Goal: Information Seeking & Learning: Learn about a topic

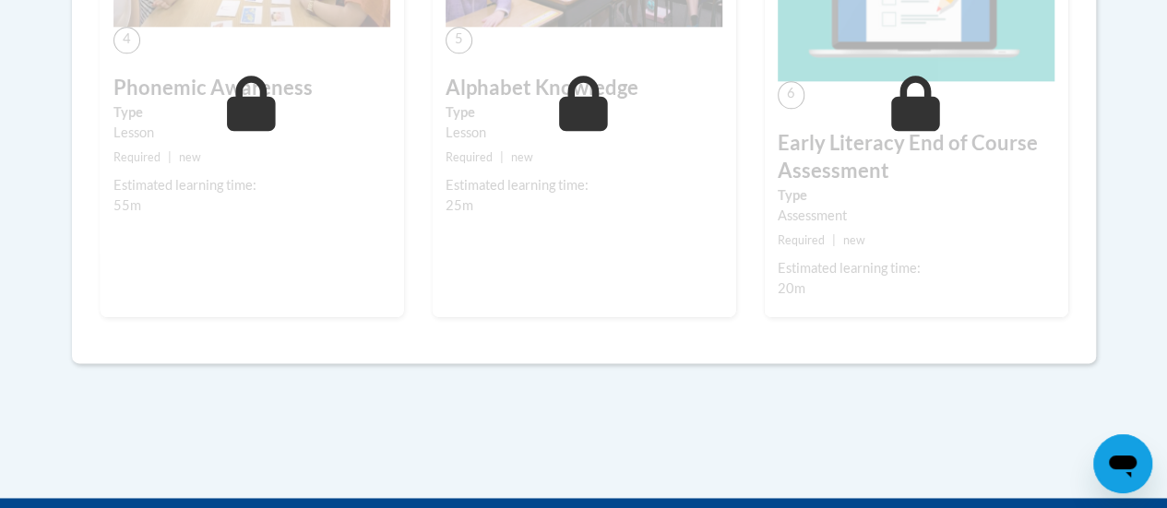
scroll to position [1149, 0]
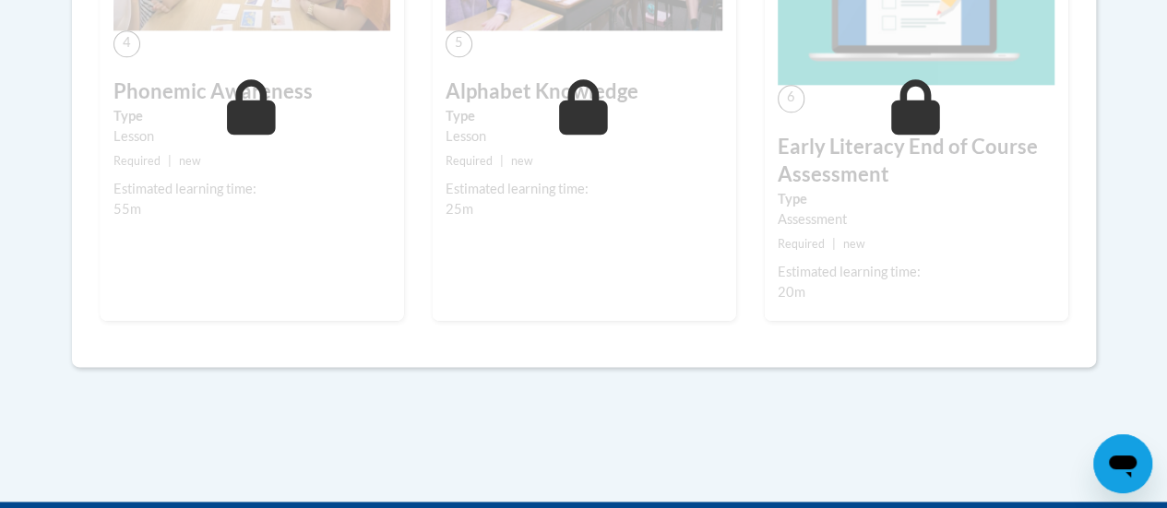
click at [847, 172] on h3 "Early Literacy End of Course Assessment" at bounding box center [915, 161] width 277 height 57
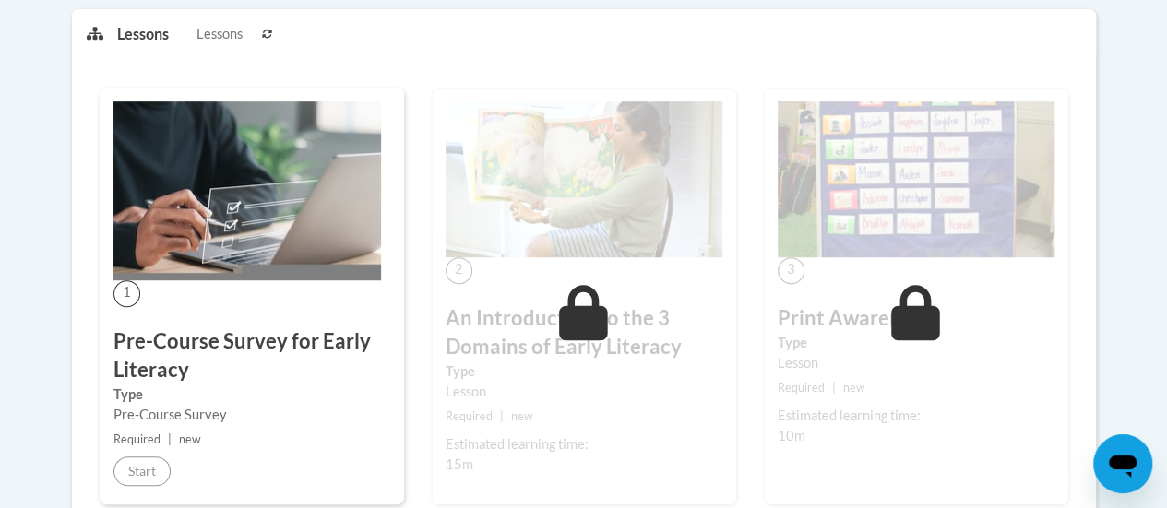
scroll to position [468, 0]
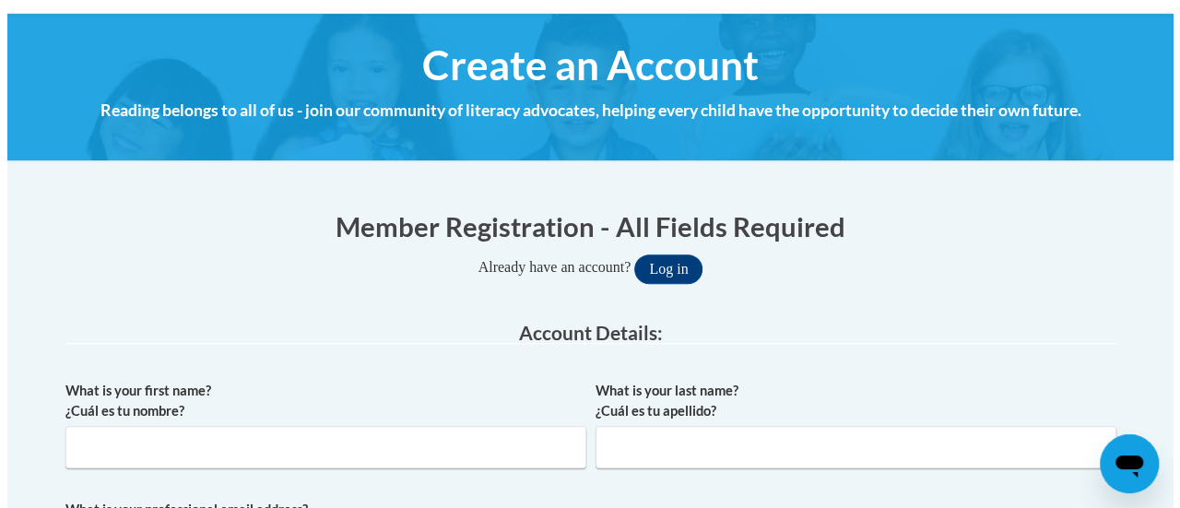
scroll to position [196, 0]
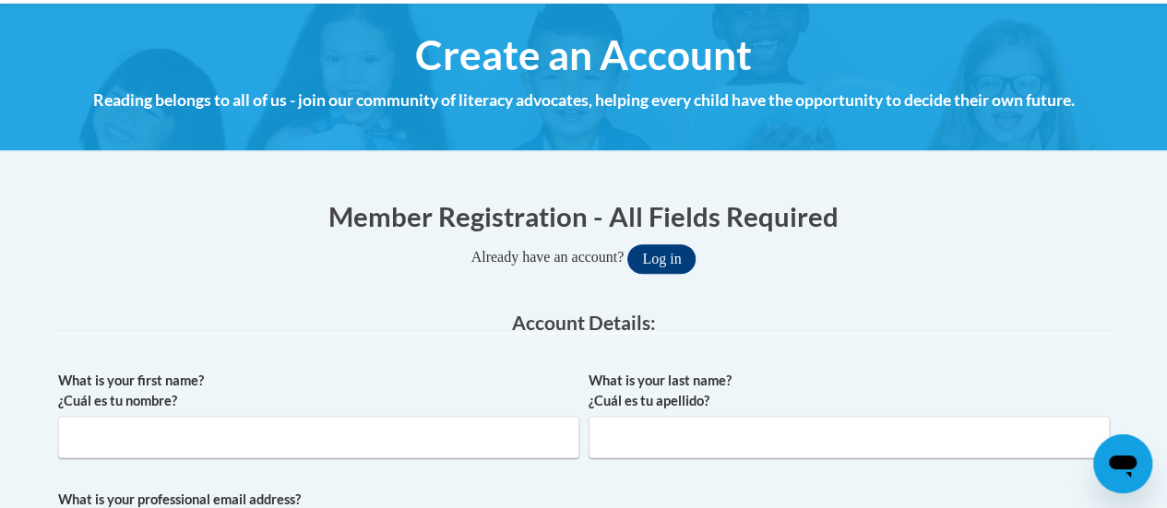
type input "rosemary.mason@rusd.org"
click at [657, 254] on button "Log in" at bounding box center [661, 259] width 68 height 30
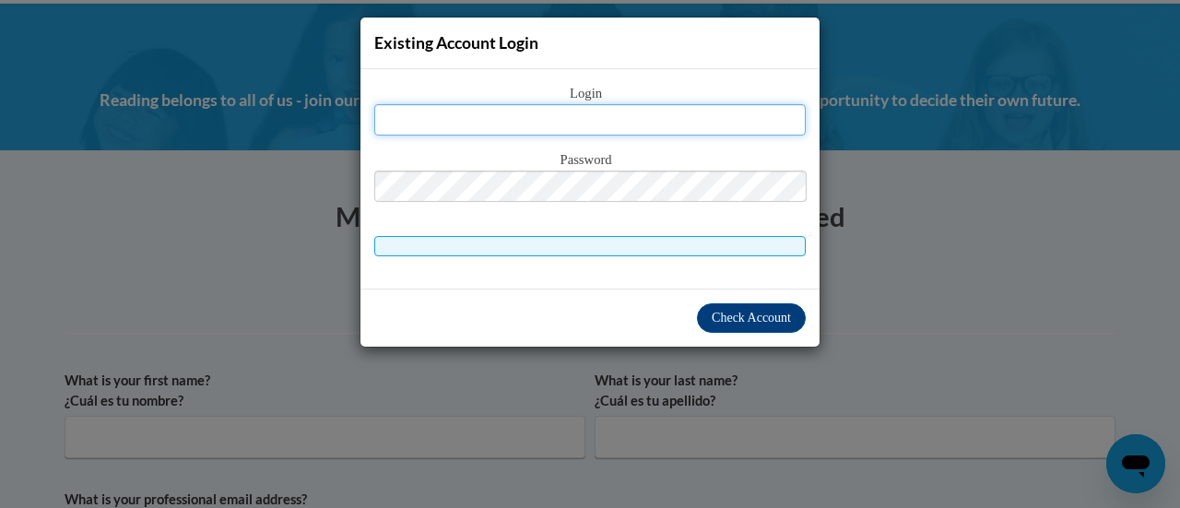
click at [618, 128] on input "text" at bounding box center [590, 119] width 432 height 31
type input "rosemary.mason@rusd.org"
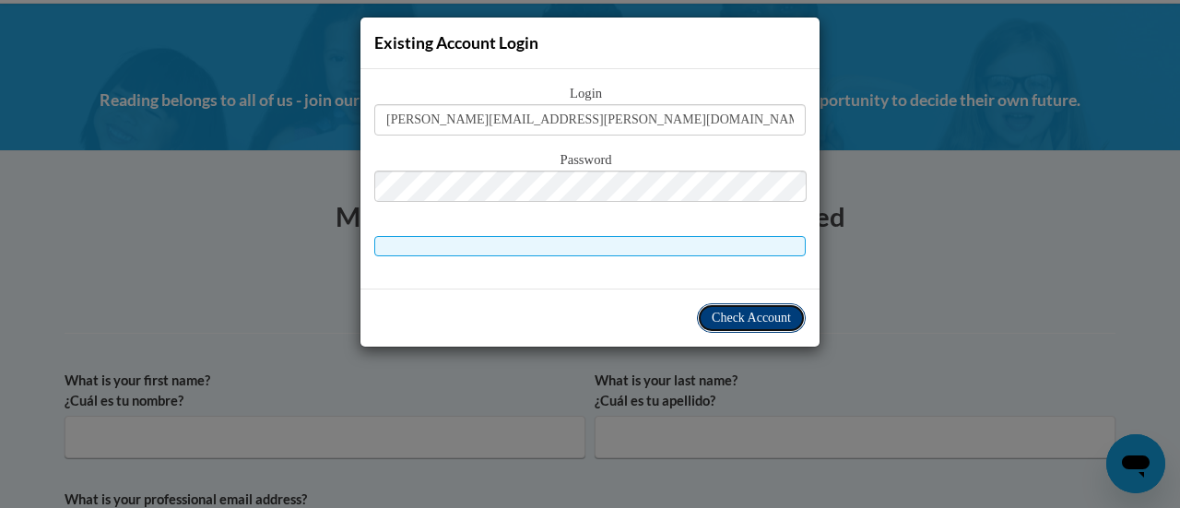
click at [747, 314] on span "Check Account" at bounding box center [751, 318] width 79 height 14
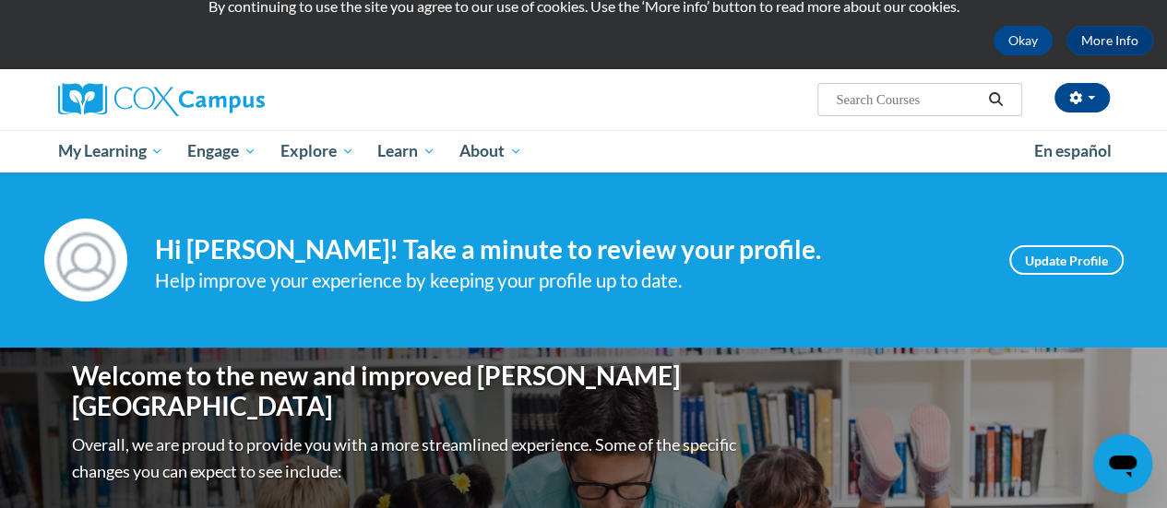
scroll to position [75, 0]
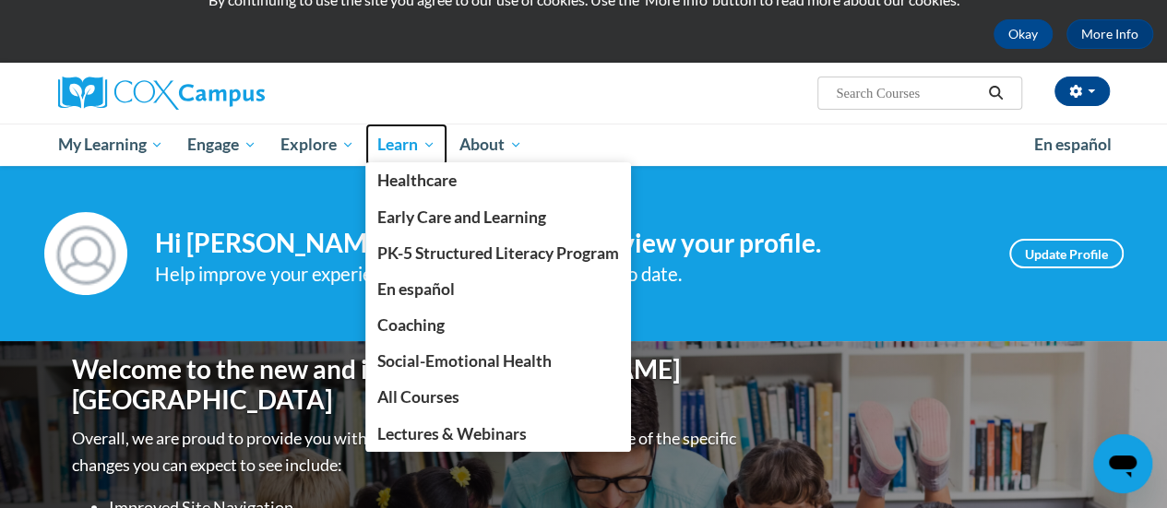
click at [393, 143] on span "Learn" at bounding box center [406, 145] width 58 height 22
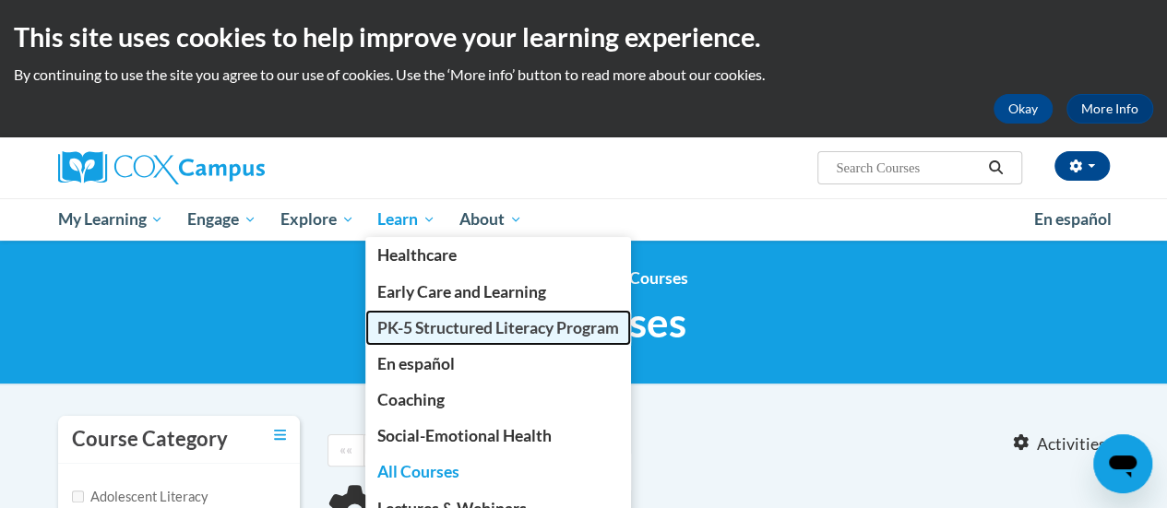
click at [411, 326] on span "PK-5 Structured Literacy Program" at bounding box center [498, 327] width 242 height 19
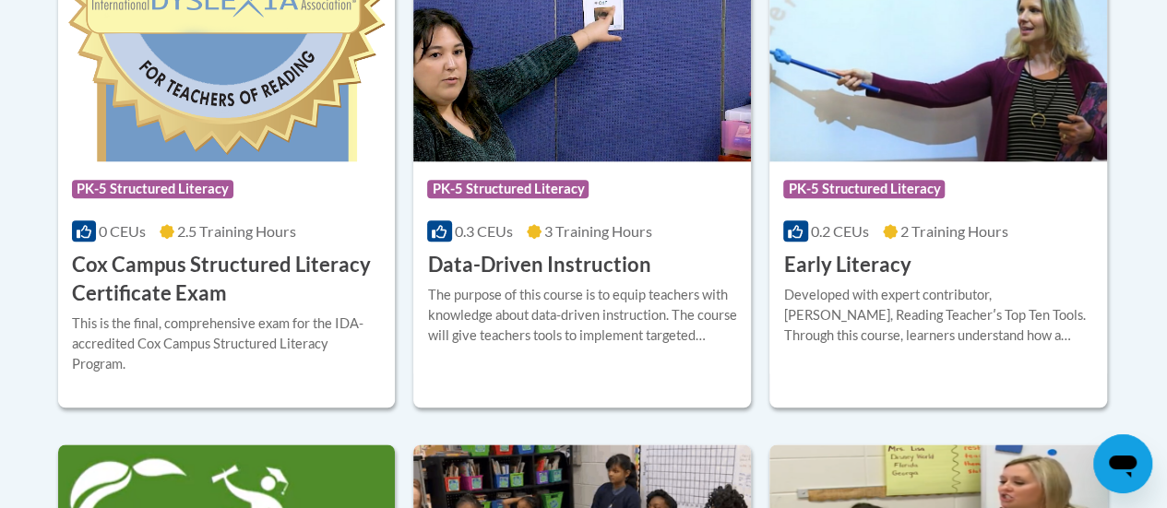
scroll to position [869, 0]
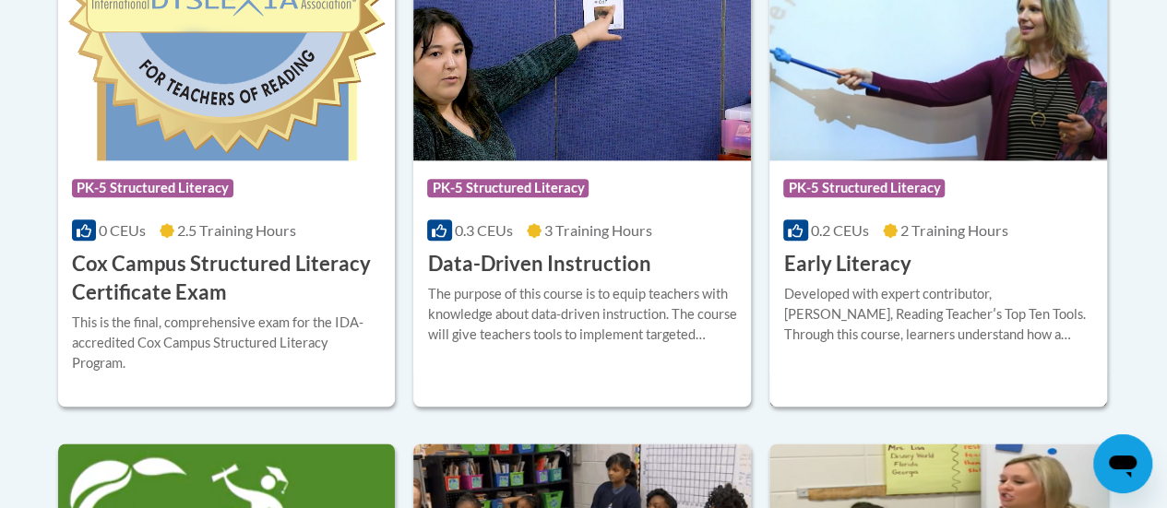
click at [834, 259] on h3 "Early Literacy" at bounding box center [846, 264] width 127 height 29
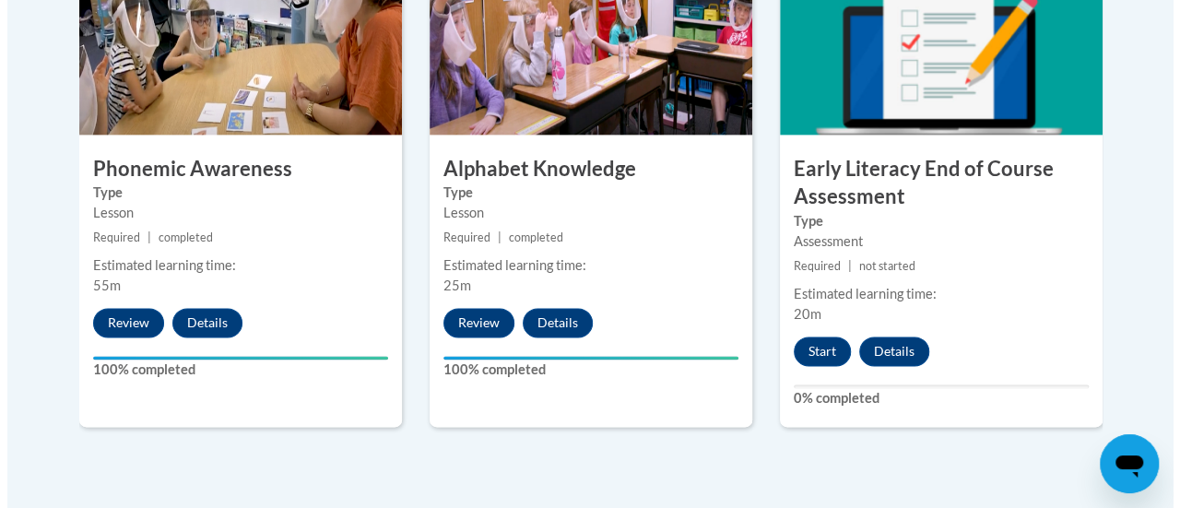
scroll to position [1180, 0]
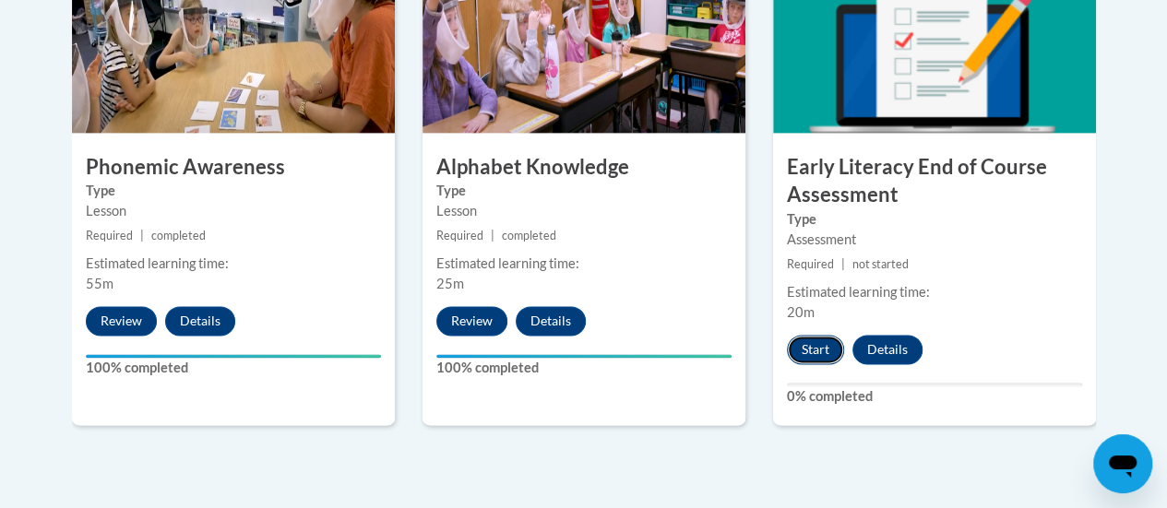
click at [821, 353] on button "Start" at bounding box center [815, 350] width 57 height 30
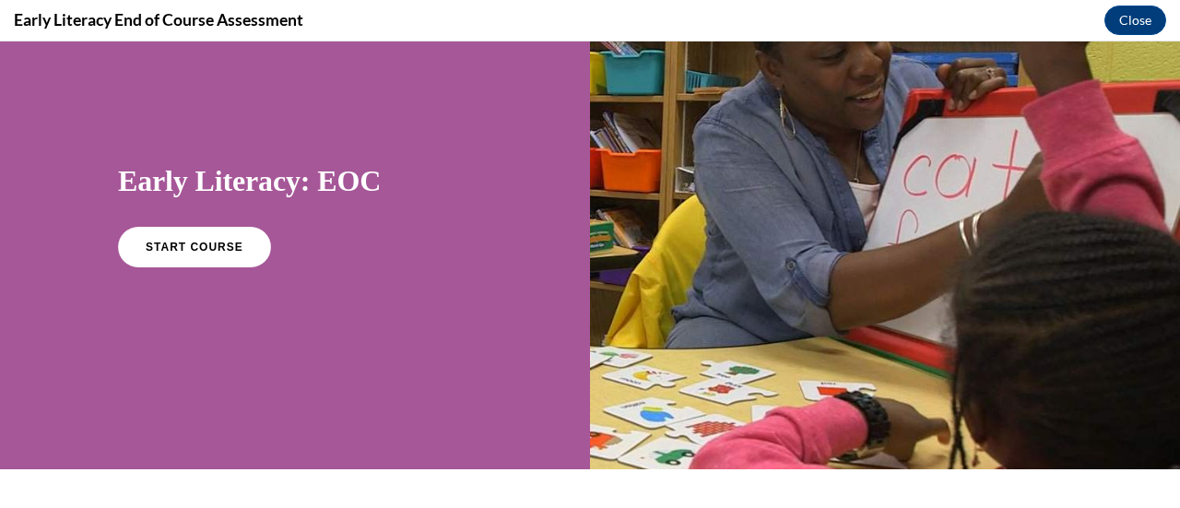
scroll to position [83, 0]
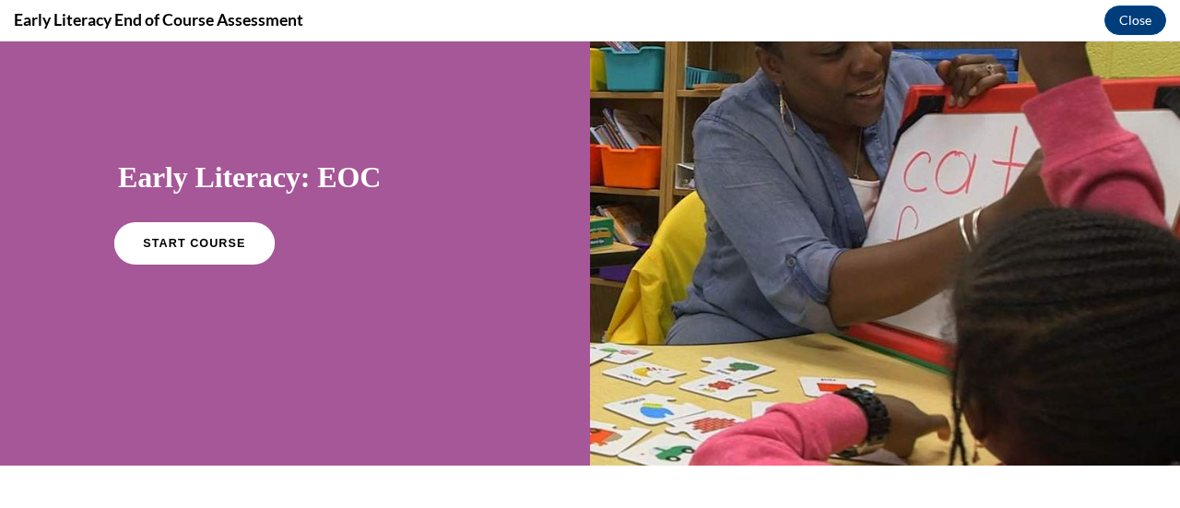
click at [172, 237] on span "START COURSE" at bounding box center [194, 244] width 102 height 14
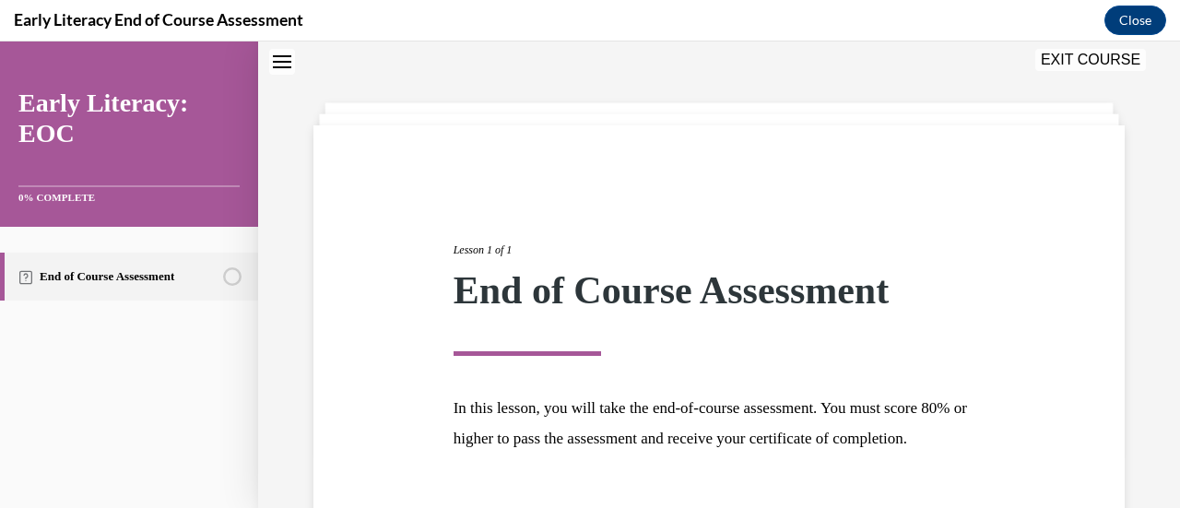
scroll to position [216, 0]
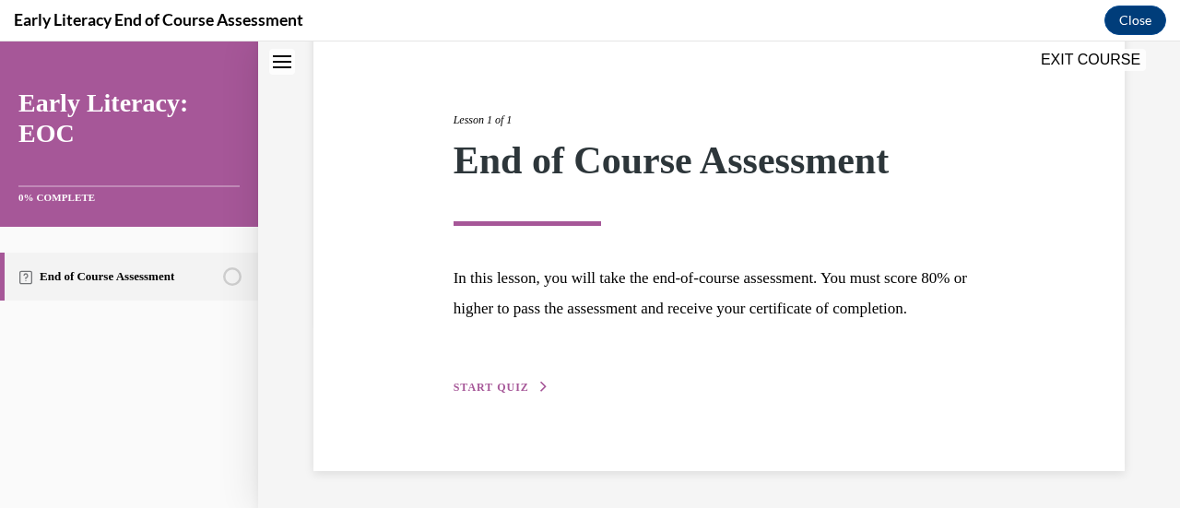
click at [474, 389] on span "START QUIZ" at bounding box center [492, 387] width 76 height 13
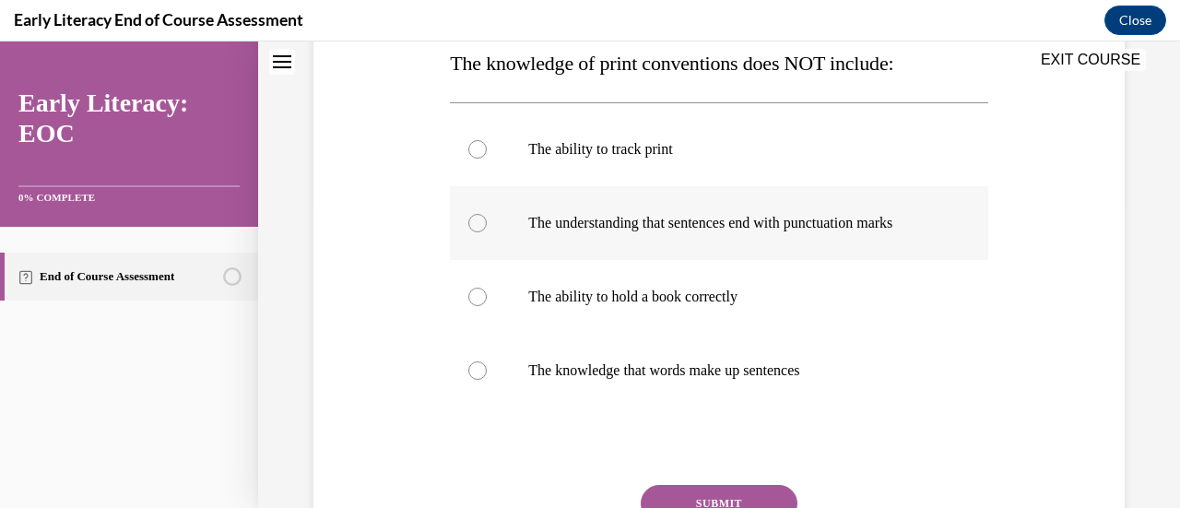
scroll to position [308, 0]
click at [478, 222] on div at bounding box center [477, 223] width 18 height 18
click at [684, 494] on button "SUBMIT" at bounding box center [719, 503] width 157 height 37
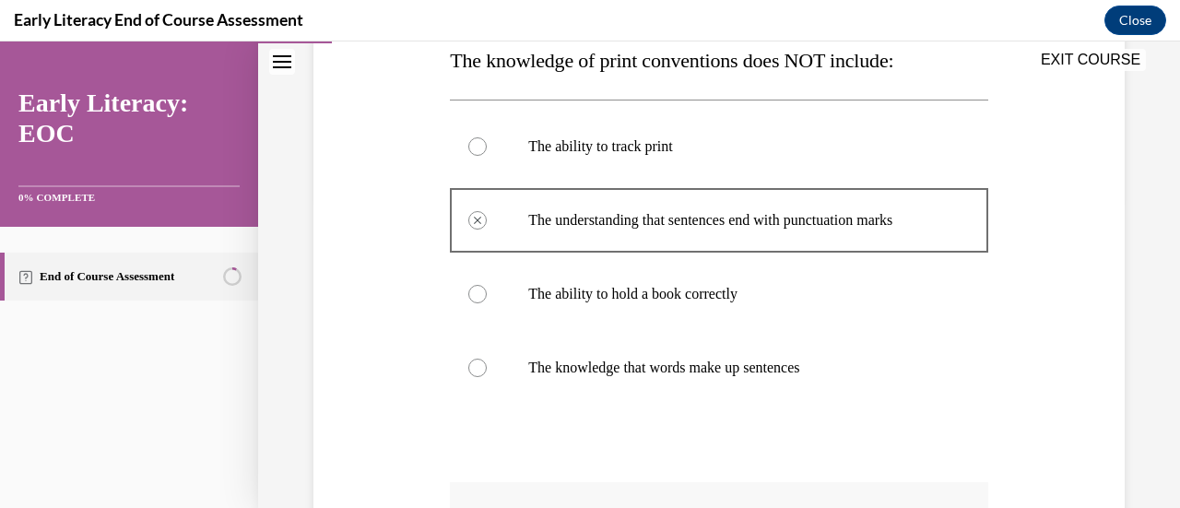
scroll to position [310, 0]
click at [476, 144] on div at bounding box center [477, 147] width 18 height 18
click at [474, 139] on div at bounding box center [477, 147] width 18 height 18
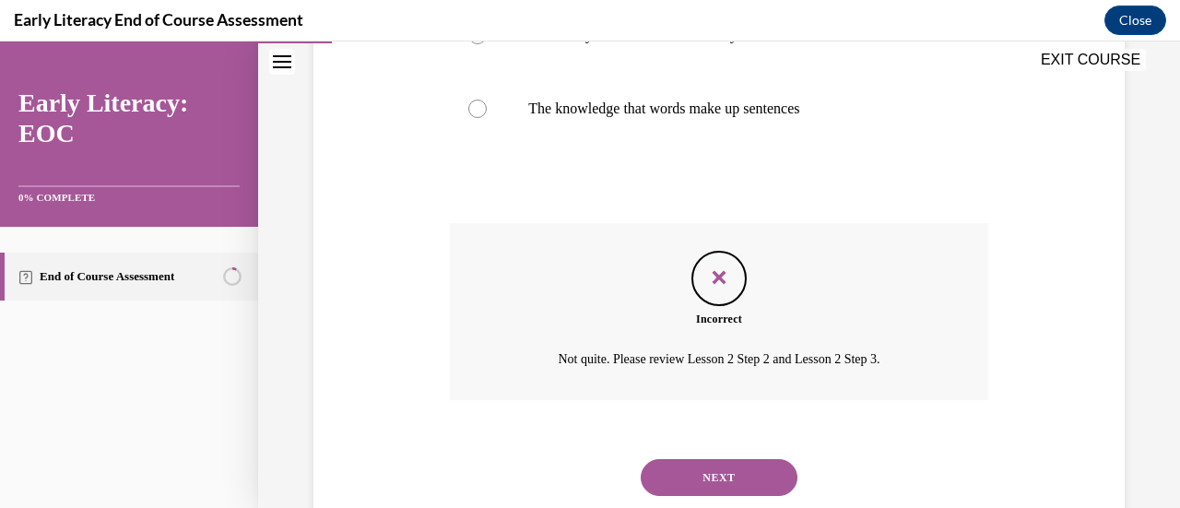
scroll to position [589, 0]
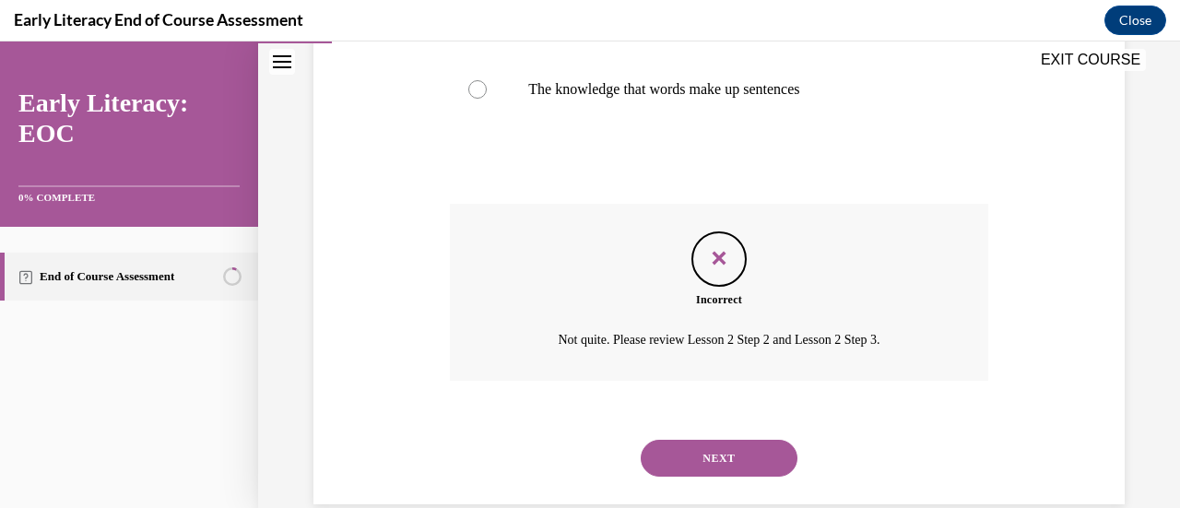
click at [703, 468] on button "NEXT" at bounding box center [719, 458] width 157 height 37
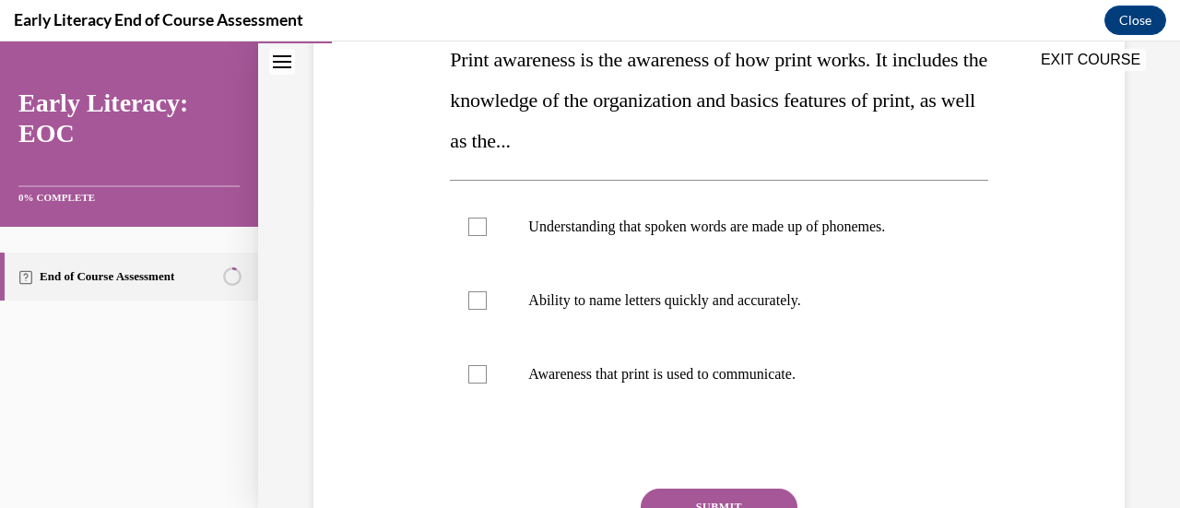
scroll to position [313, 0]
click at [474, 374] on div at bounding box center [477, 373] width 18 height 18
click at [669, 503] on button "SUBMIT" at bounding box center [719, 506] width 157 height 37
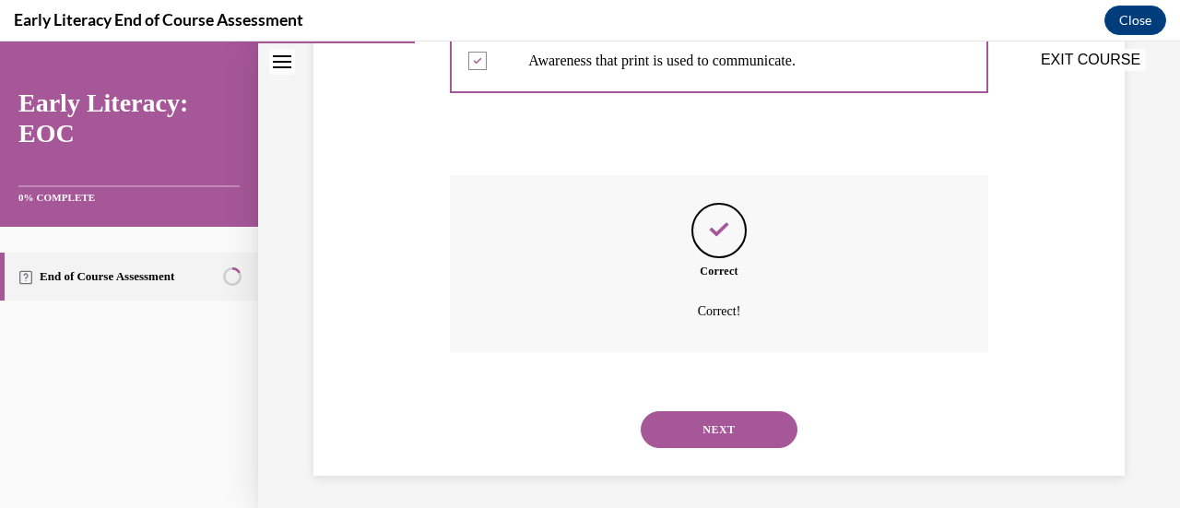
scroll to position [629, 0]
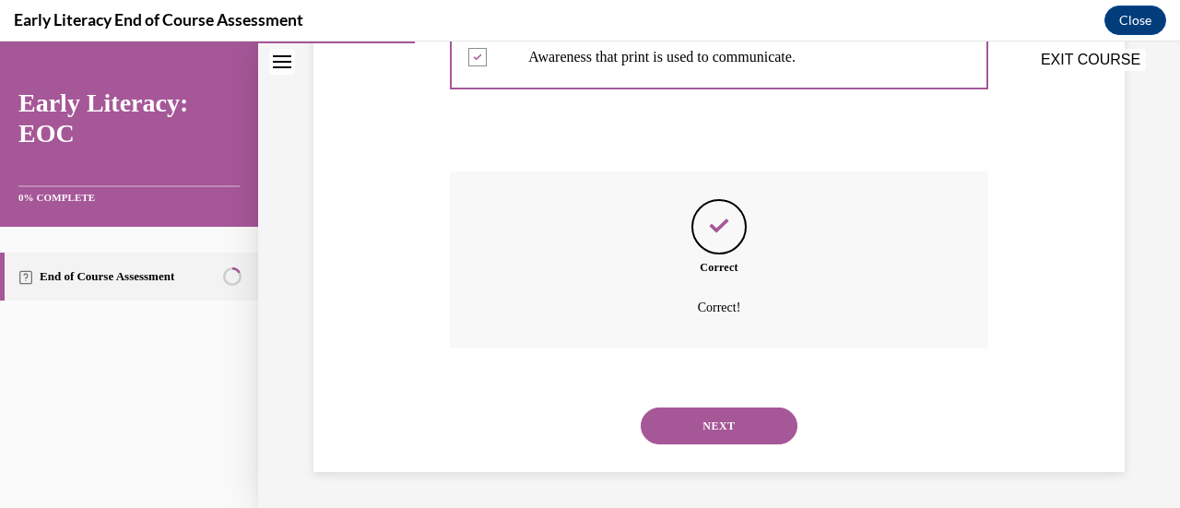
click at [693, 424] on button "NEXT" at bounding box center [719, 426] width 157 height 37
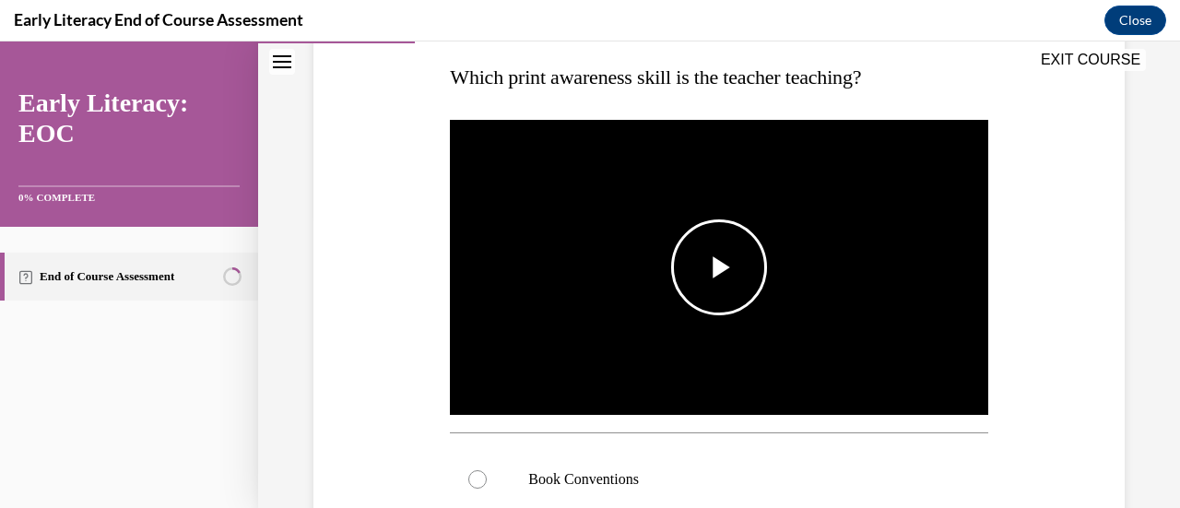
scroll to position [295, 0]
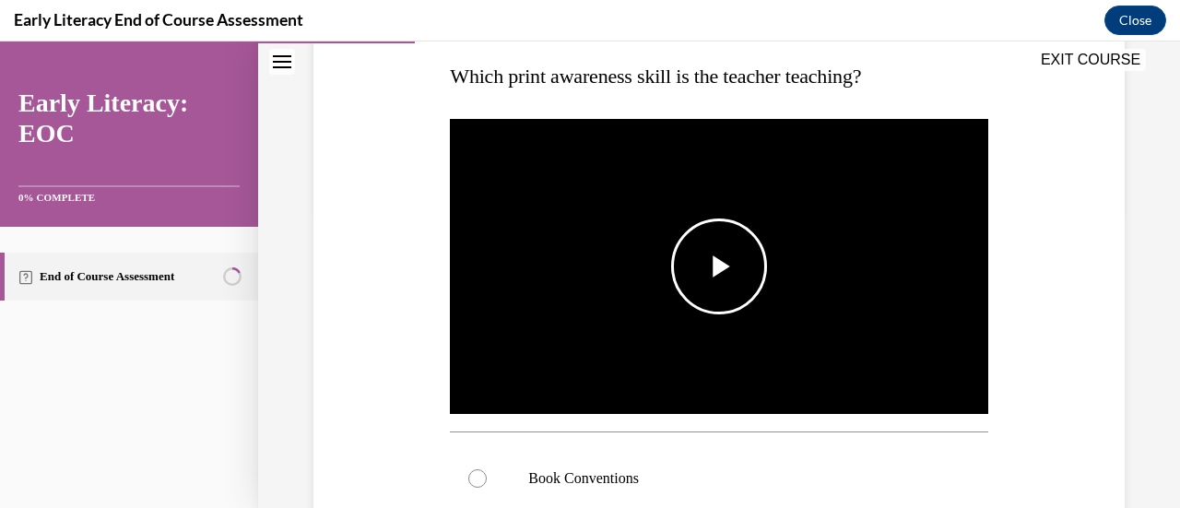
click at [719, 267] on span "Video player" at bounding box center [719, 267] width 0 height 0
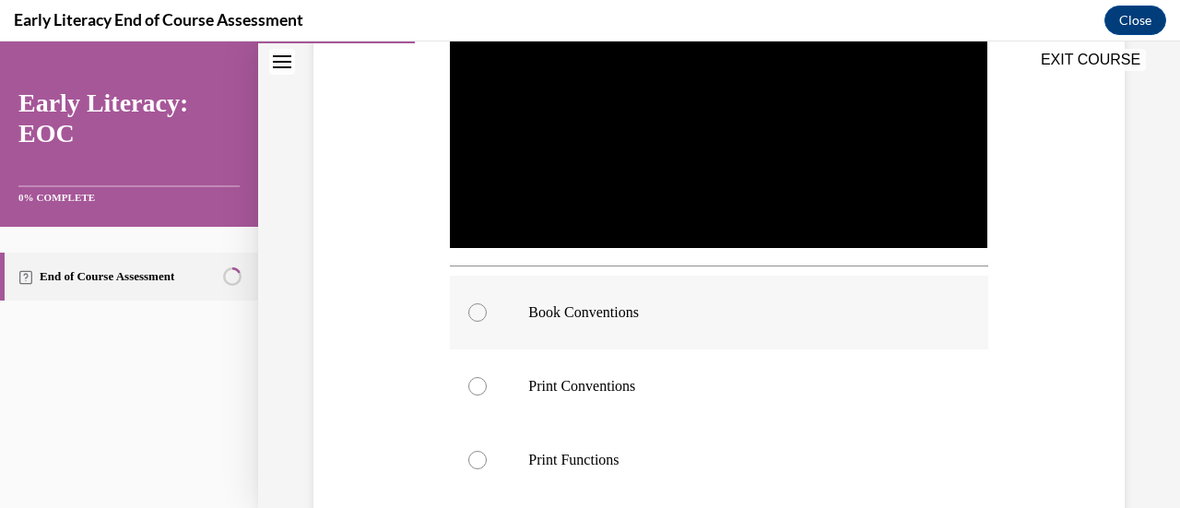
scroll to position [513, 0]
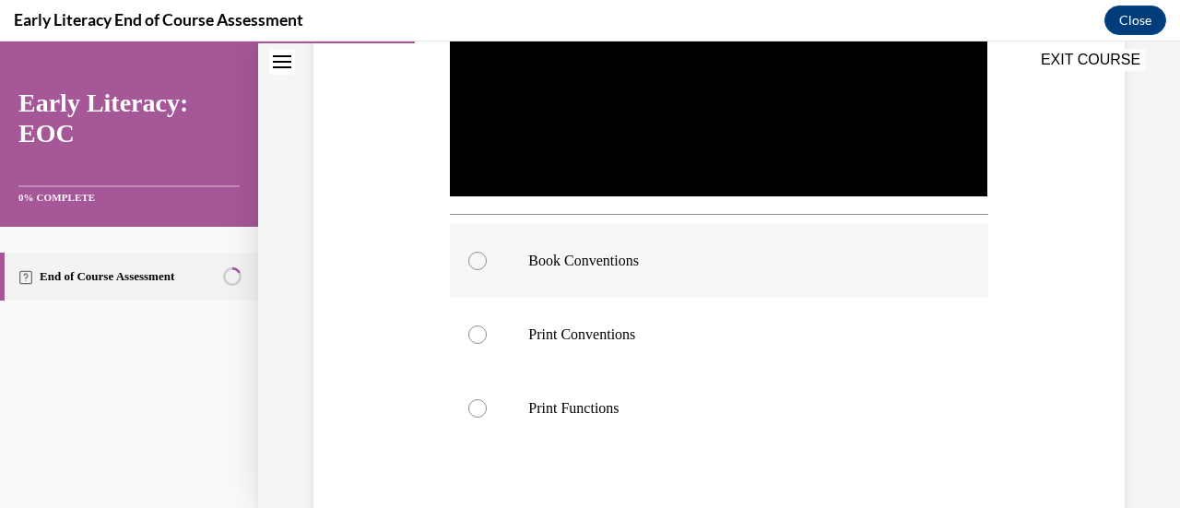
click at [478, 255] on div at bounding box center [477, 261] width 18 height 18
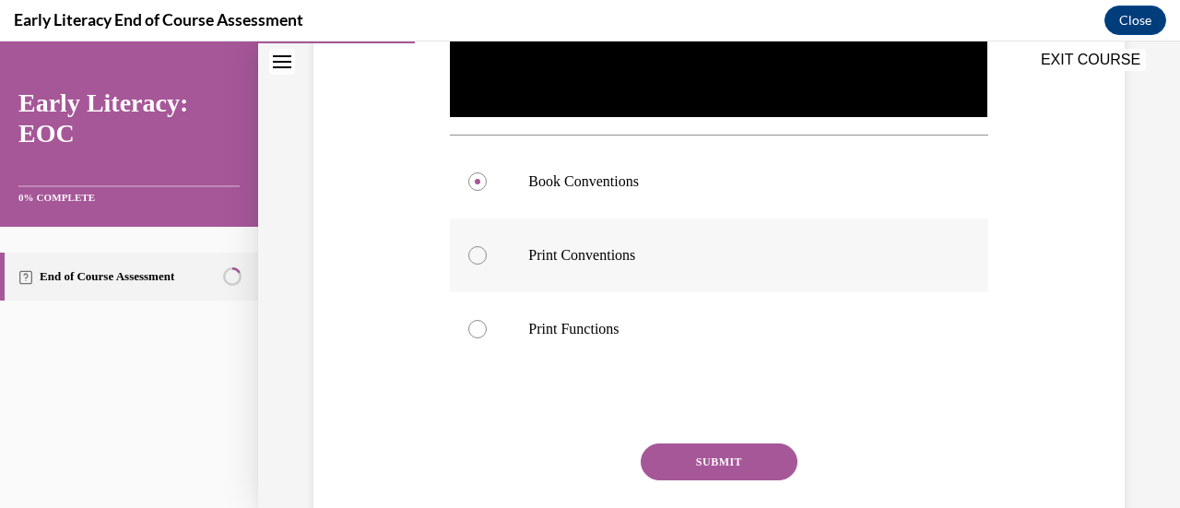
scroll to position [595, 0]
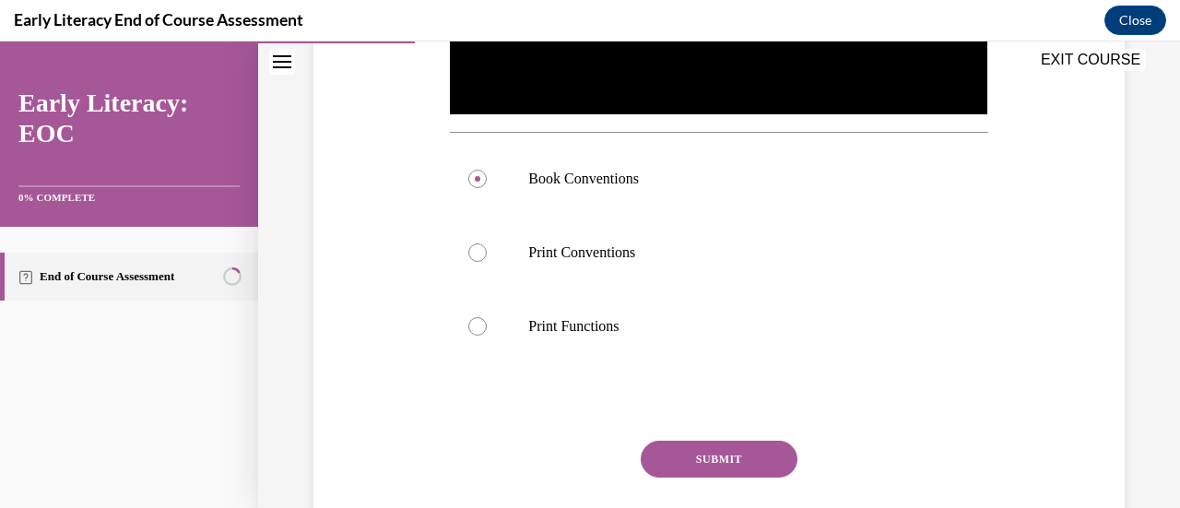
click at [677, 457] on button "SUBMIT" at bounding box center [719, 459] width 157 height 37
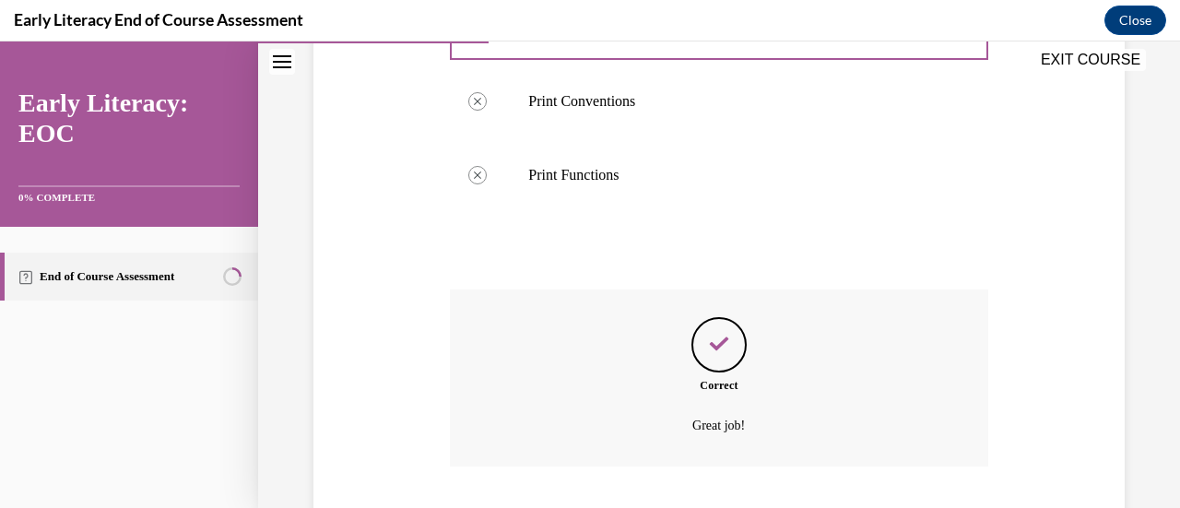
scroll to position [859, 0]
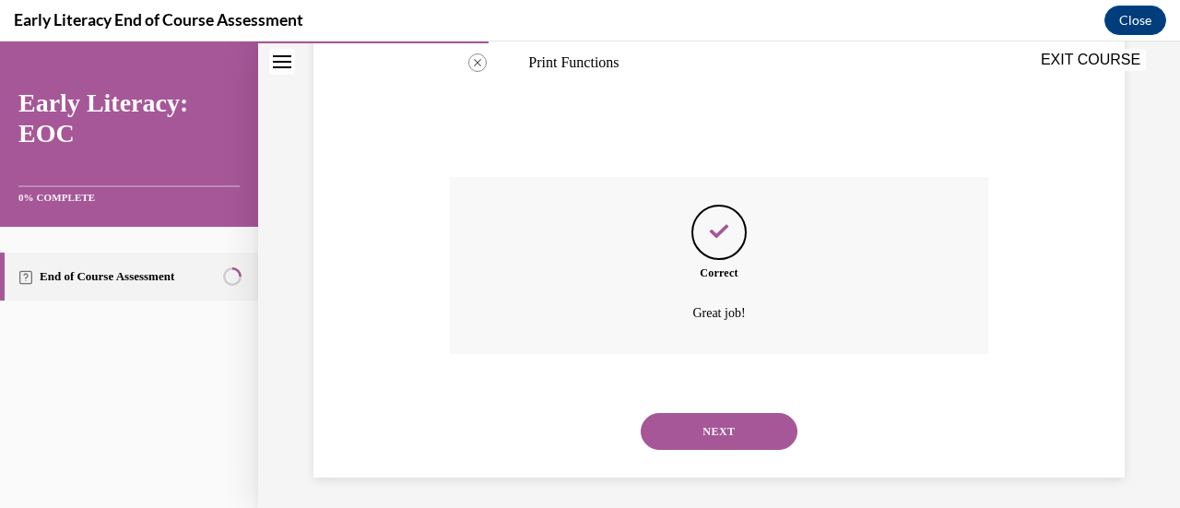
click at [687, 429] on button "NEXT" at bounding box center [719, 431] width 157 height 37
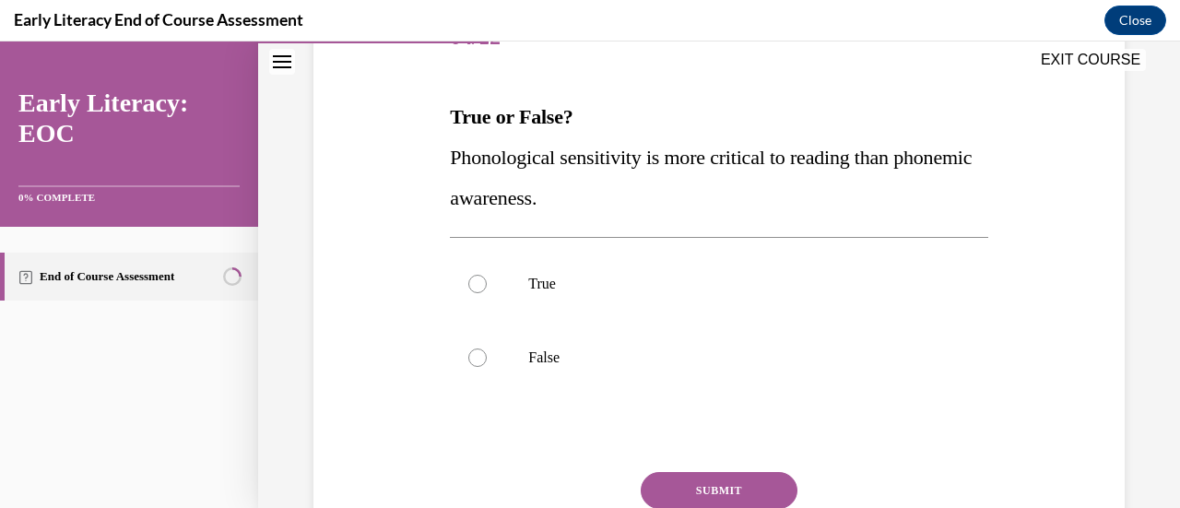
scroll to position [255, 0]
click at [473, 361] on div at bounding box center [477, 357] width 18 height 18
click at [670, 492] on button "SUBMIT" at bounding box center [719, 489] width 157 height 37
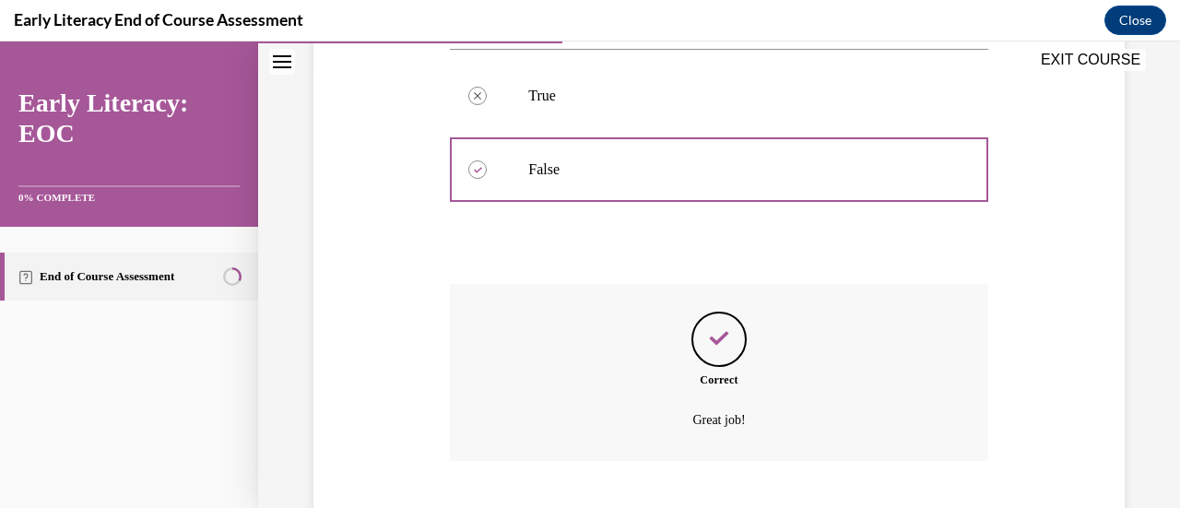
scroll to position [555, 0]
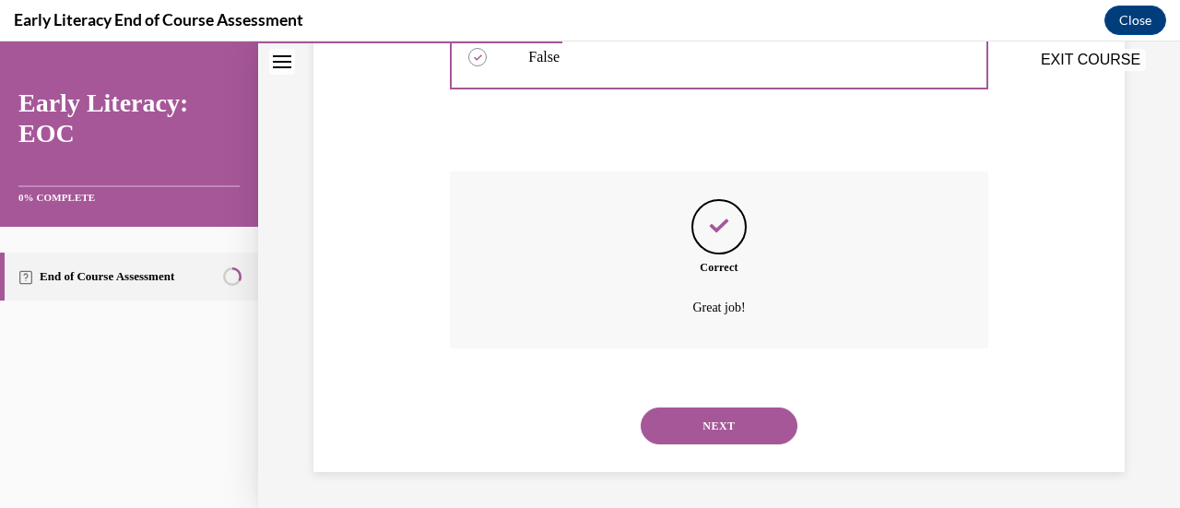
click at [697, 419] on button "NEXT" at bounding box center [719, 426] width 157 height 37
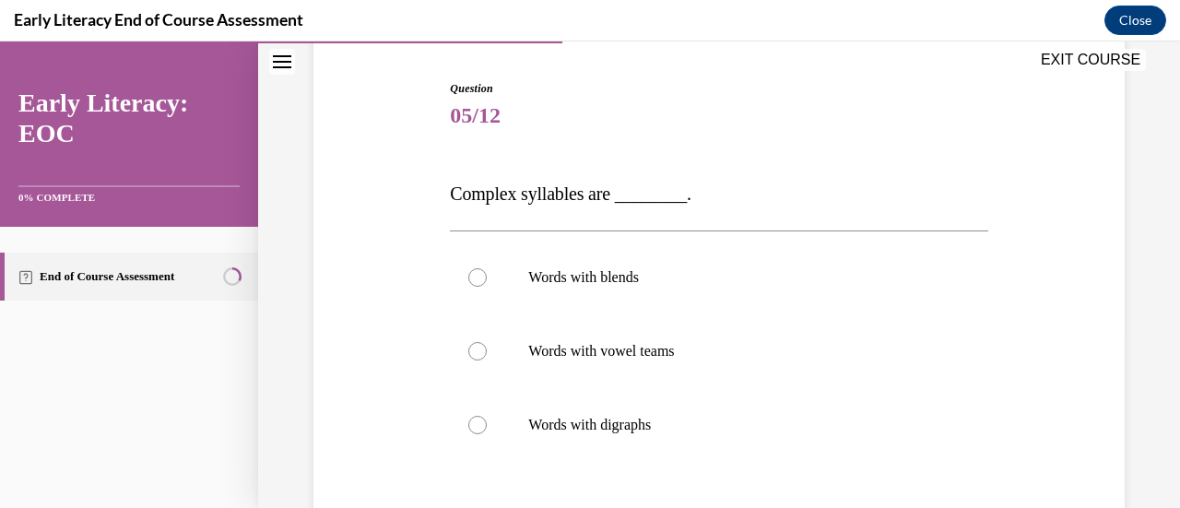
scroll to position [178, 0]
click at [478, 272] on div at bounding box center [477, 276] width 18 height 18
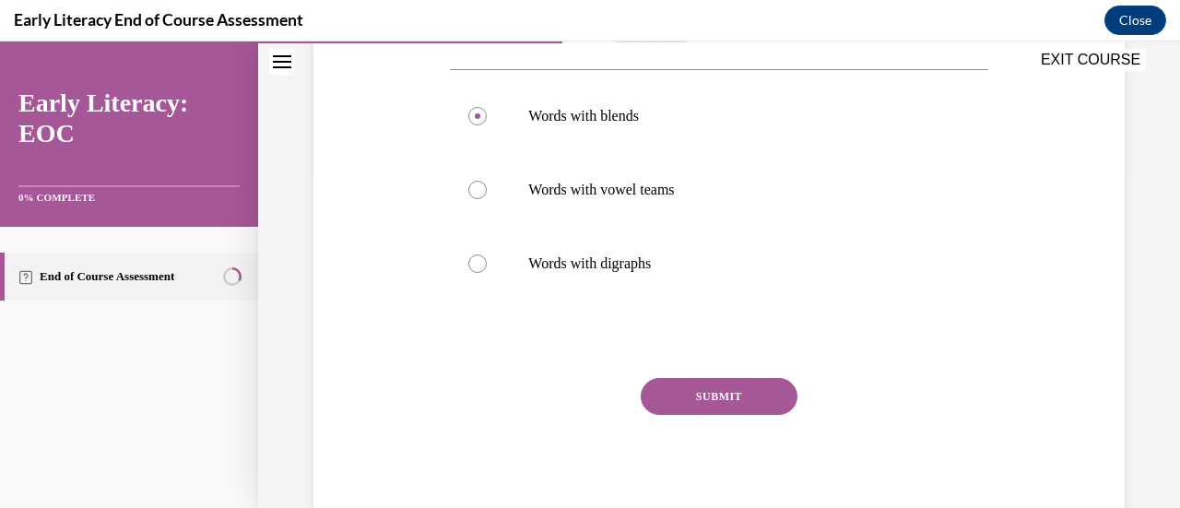
click at [686, 385] on button "SUBMIT" at bounding box center [719, 396] width 157 height 37
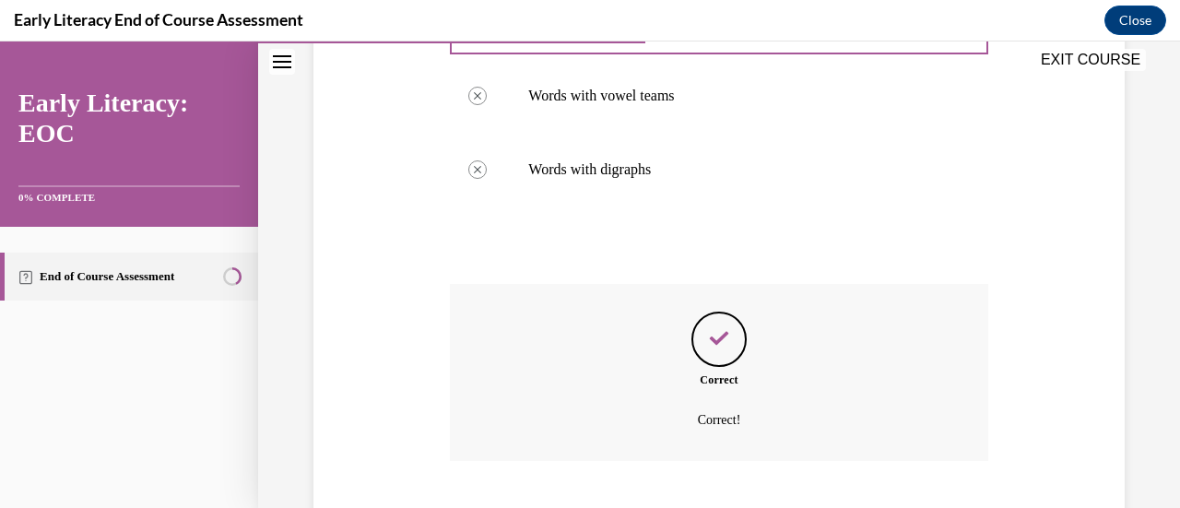
scroll to position [544, 0]
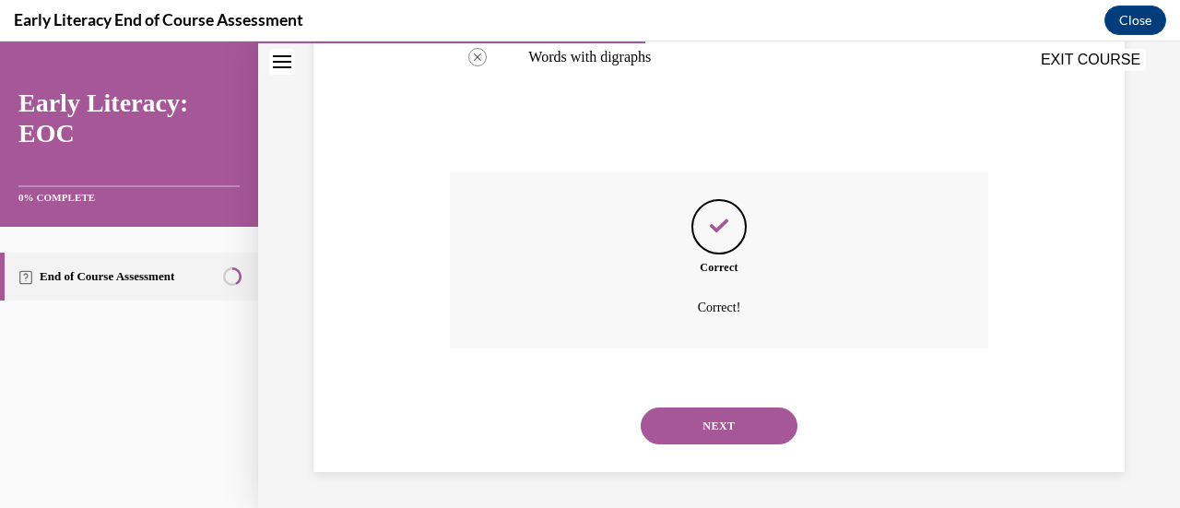
click at [685, 420] on button "NEXT" at bounding box center [719, 426] width 157 height 37
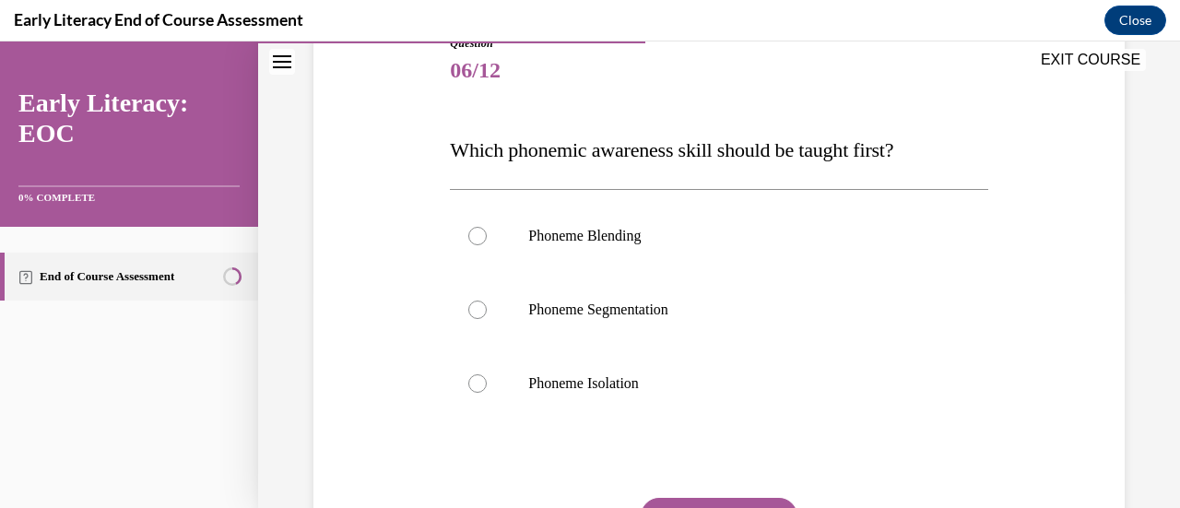
scroll to position [223, 0]
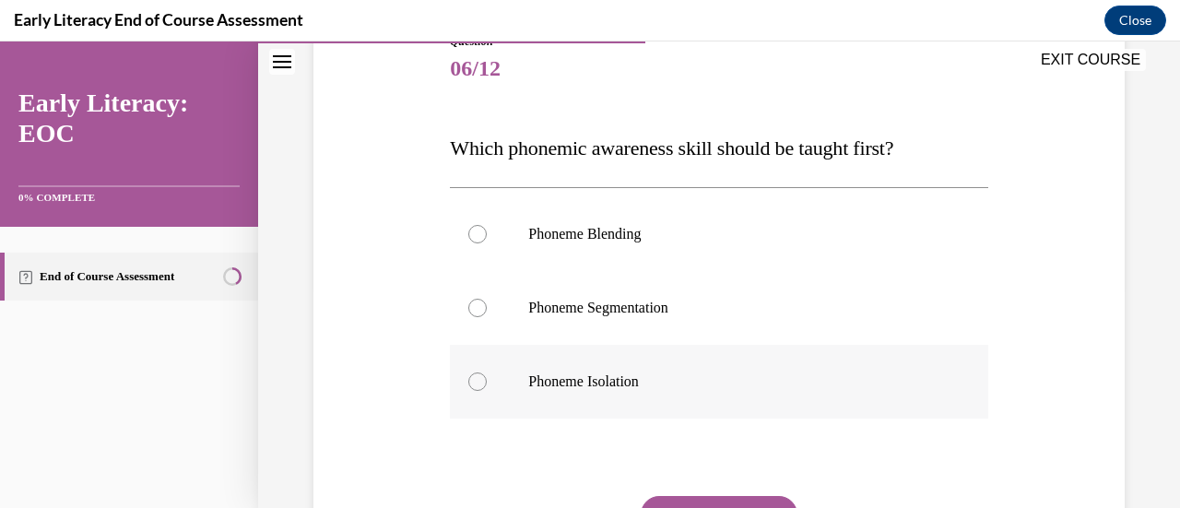
click at [479, 374] on div at bounding box center [477, 382] width 18 height 18
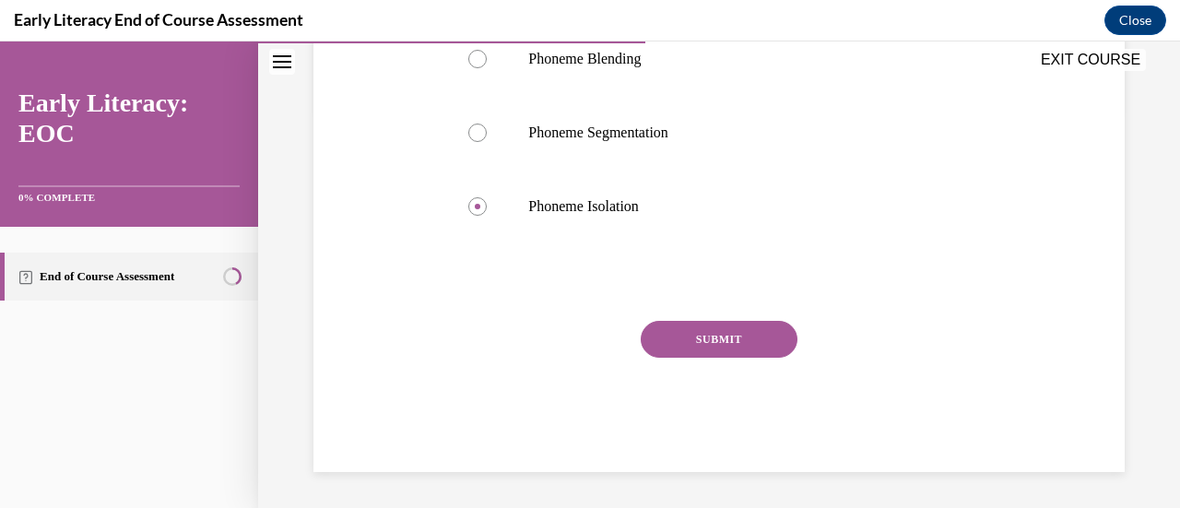
click at [745, 326] on button "SUBMIT" at bounding box center [719, 339] width 157 height 37
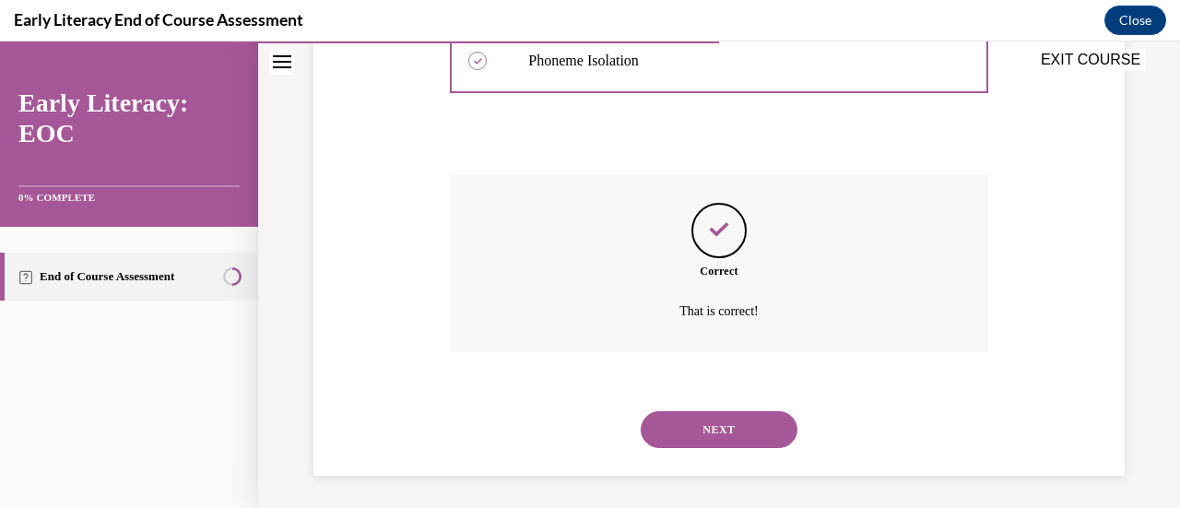
scroll to position [548, 0]
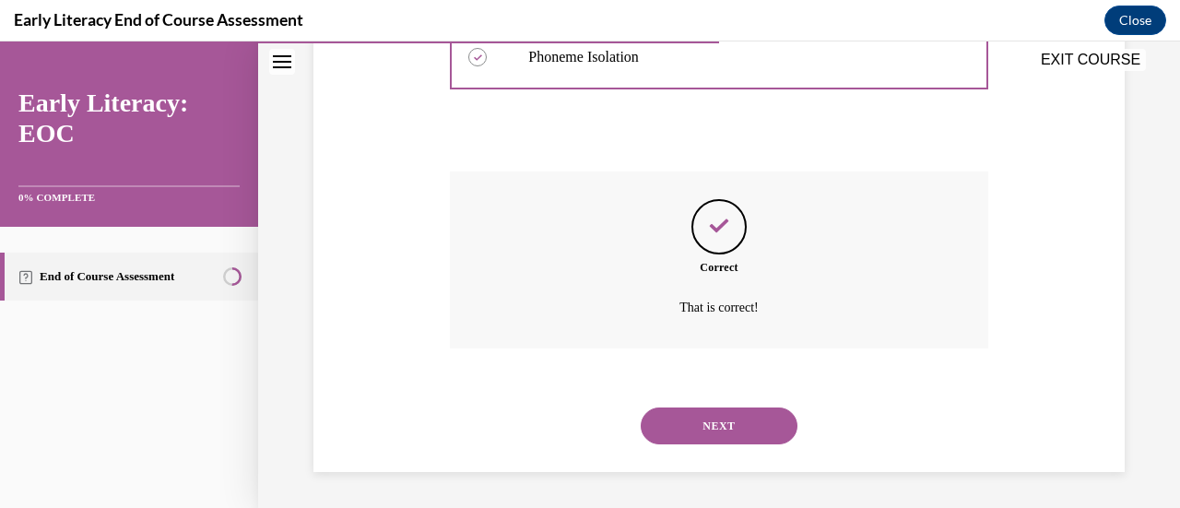
click at [695, 418] on button "NEXT" at bounding box center [719, 426] width 157 height 37
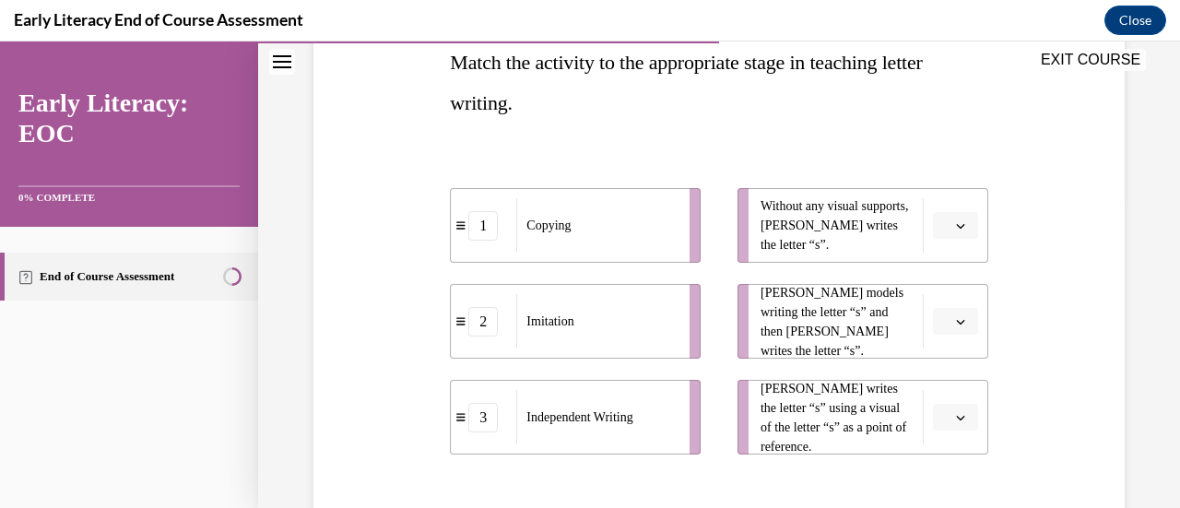
scroll to position [313, 0]
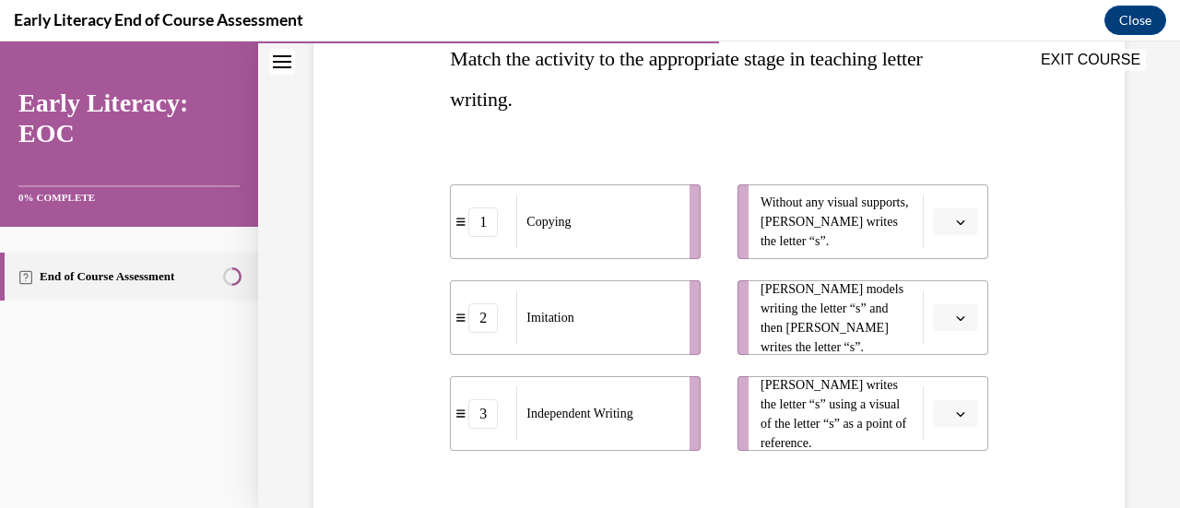
click at [955, 323] on span "button" at bounding box center [961, 318] width 13 height 13
click at [941, 419] on div "2" at bounding box center [941, 432] width 45 height 37
click at [955, 224] on span "button" at bounding box center [961, 222] width 13 height 13
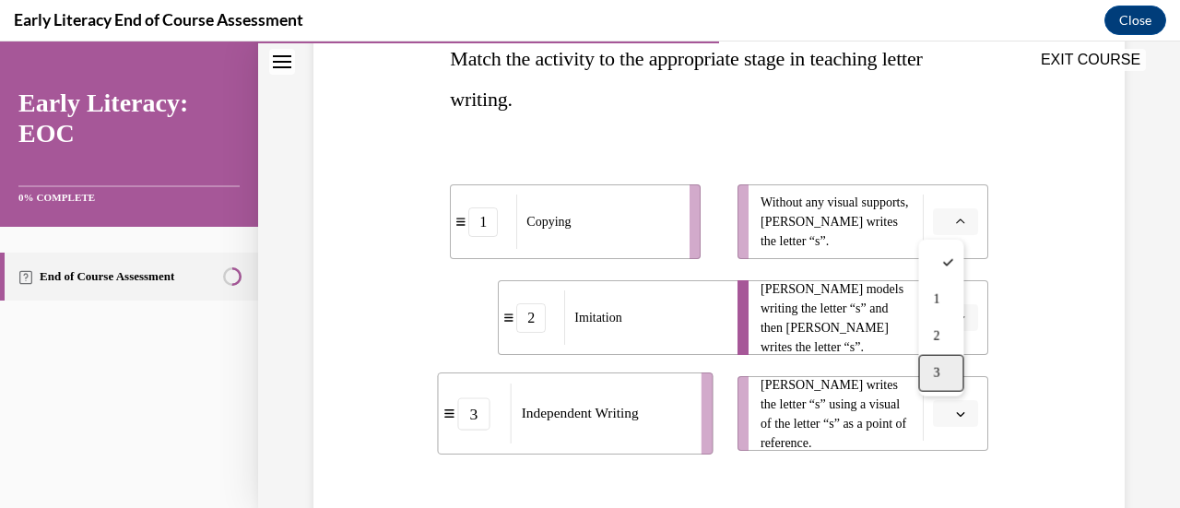
click at [932, 375] on div "3" at bounding box center [941, 373] width 45 height 37
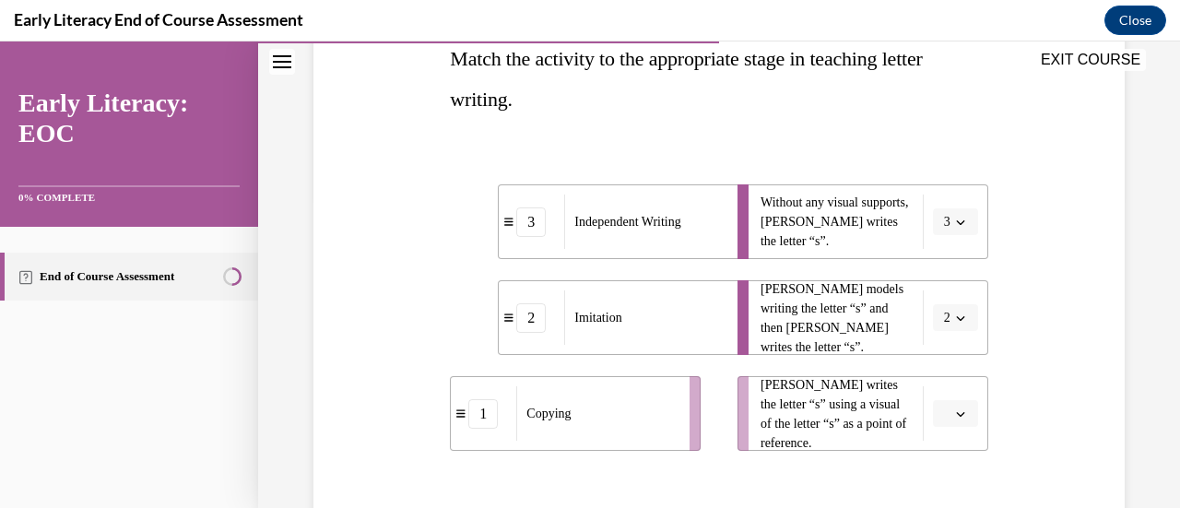
click at [955, 408] on span "button" at bounding box center [961, 414] width 13 height 13
click at [950, 301] on div "1" at bounding box center [941, 298] width 45 height 37
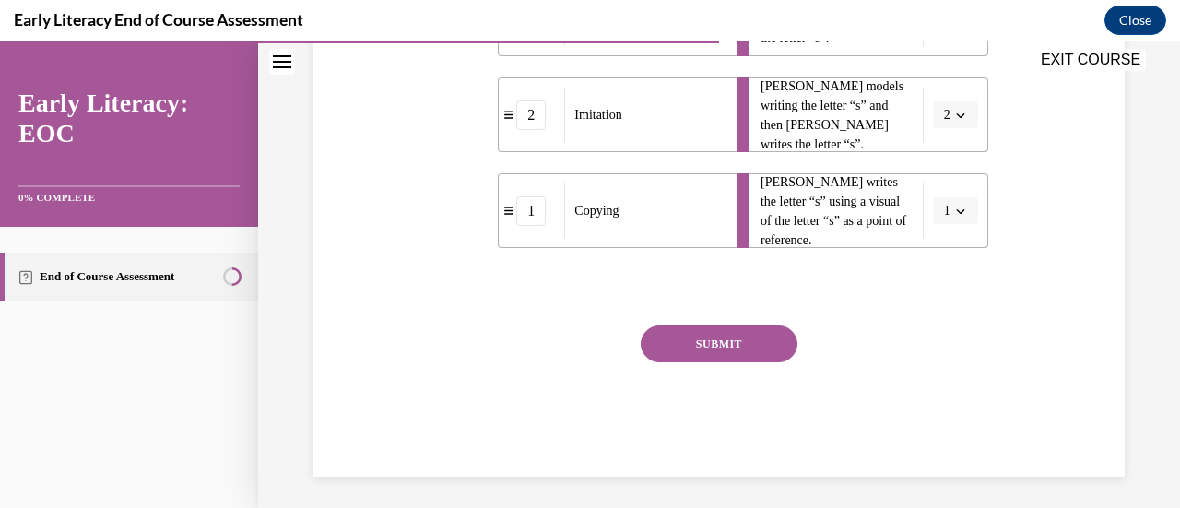
scroll to position [520, 0]
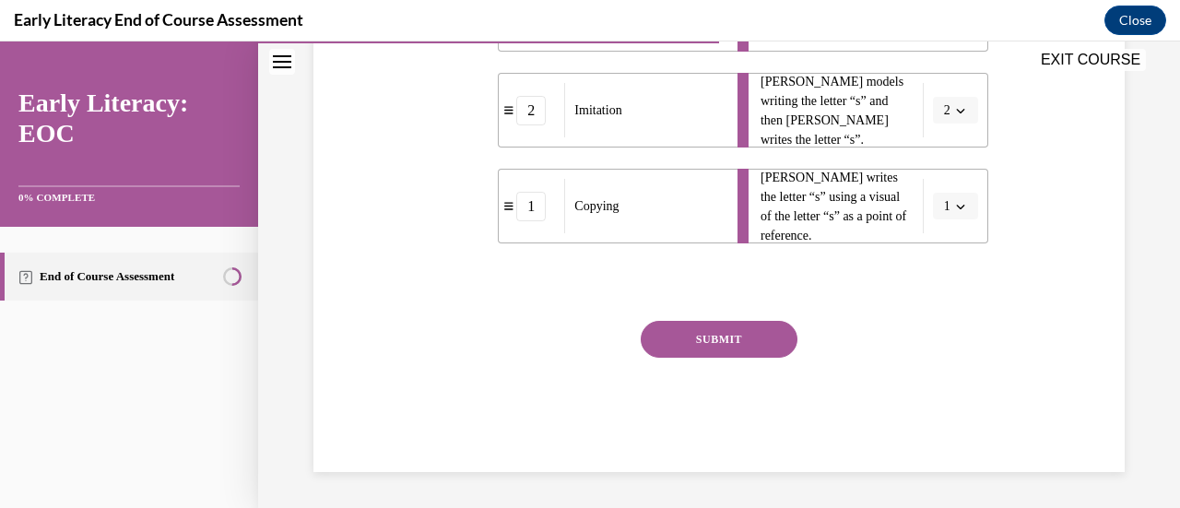
click at [751, 326] on button "SUBMIT" at bounding box center [719, 339] width 157 height 37
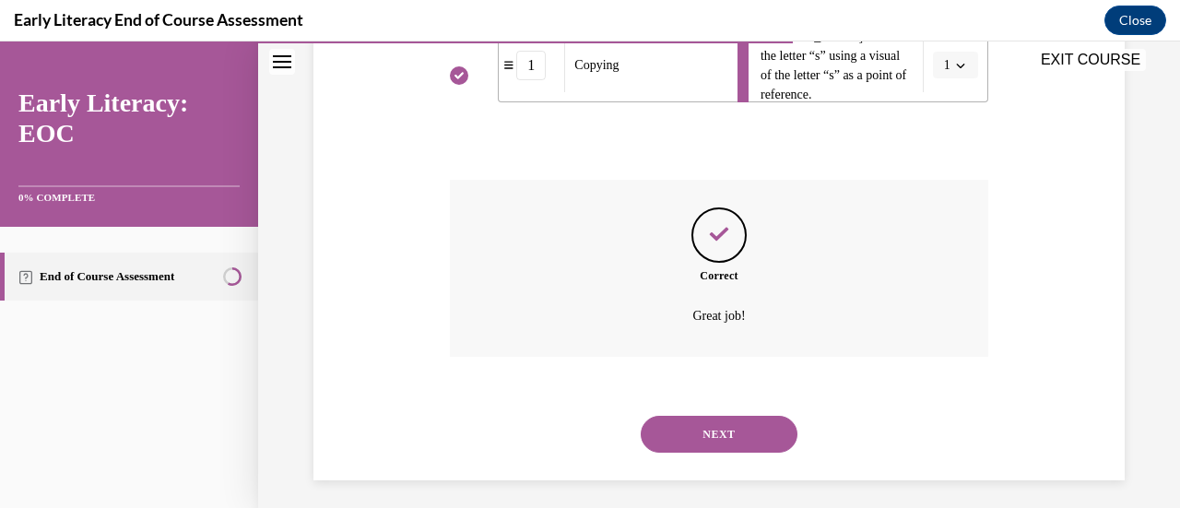
scroll to position [670, 0]
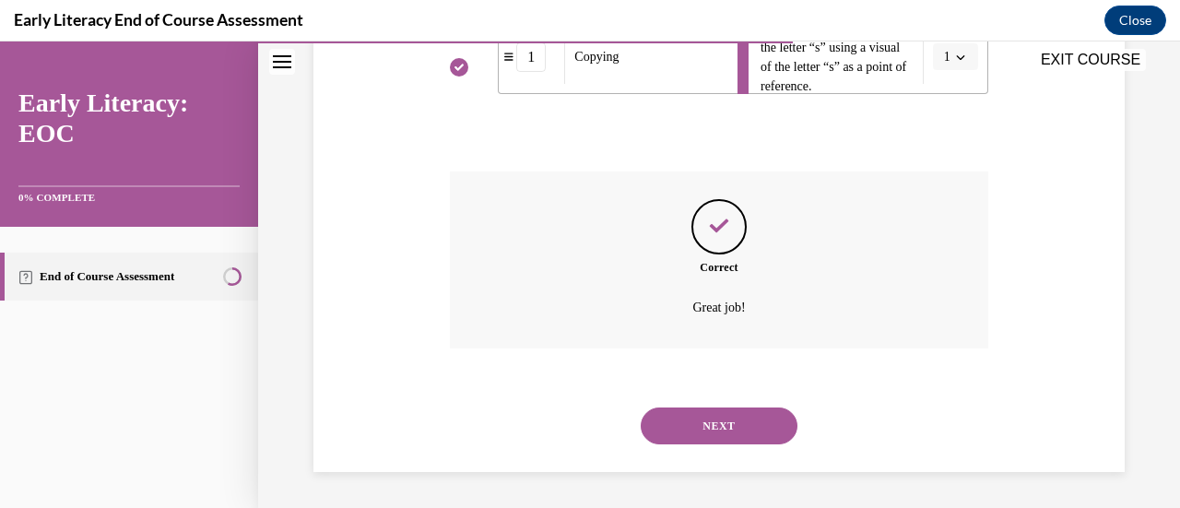
click at [694, 406] on div "NEXT" at bounding box center [719, 426] width 538 height 74
click at [690, 414] on button "NEXT" at bounding box center [719, 426] width 157 height 37
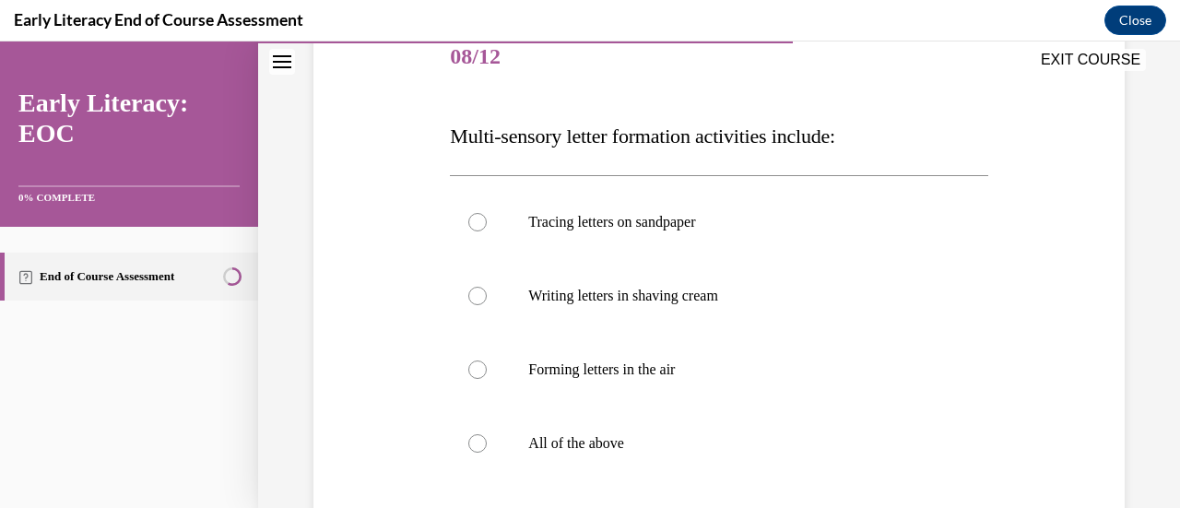
scroll to position [236, 0]
click at [475, 444] on div at bounding box center [477, 442] width 18 height 18
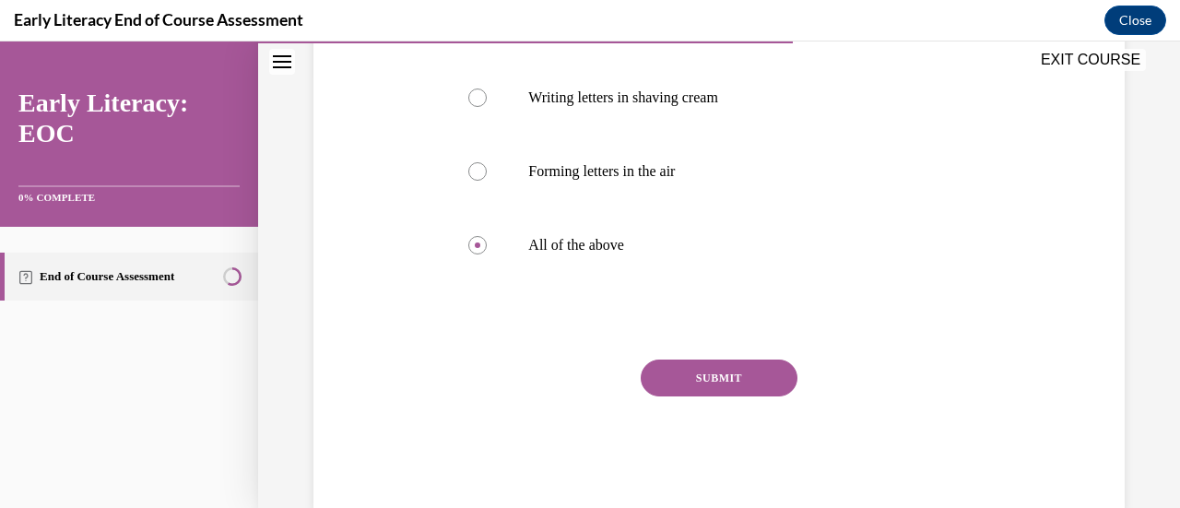
click at [718, 382] on button "SUBMIT" at bounding box center [719, 378] width 157 height 37
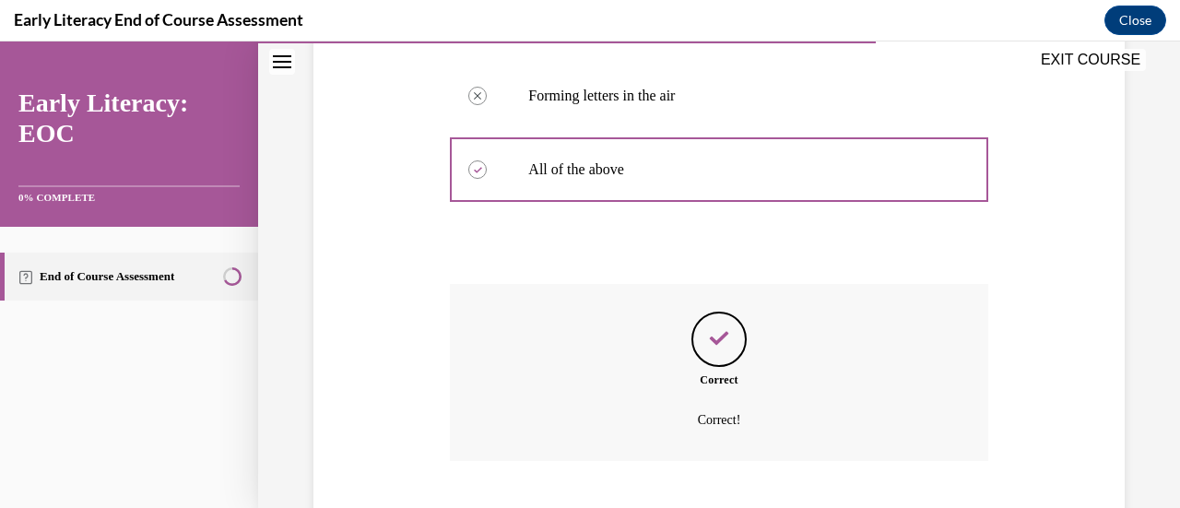
scroll to position [622, 0]
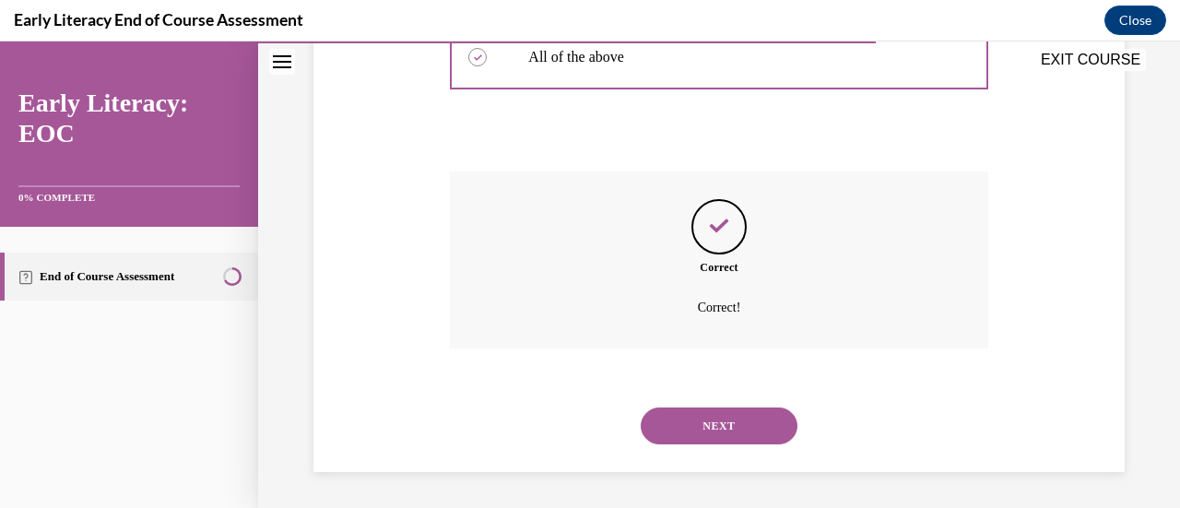
click at [706, 418] on button "NEXT" at bounding box center [719, 426] width 157 height 37
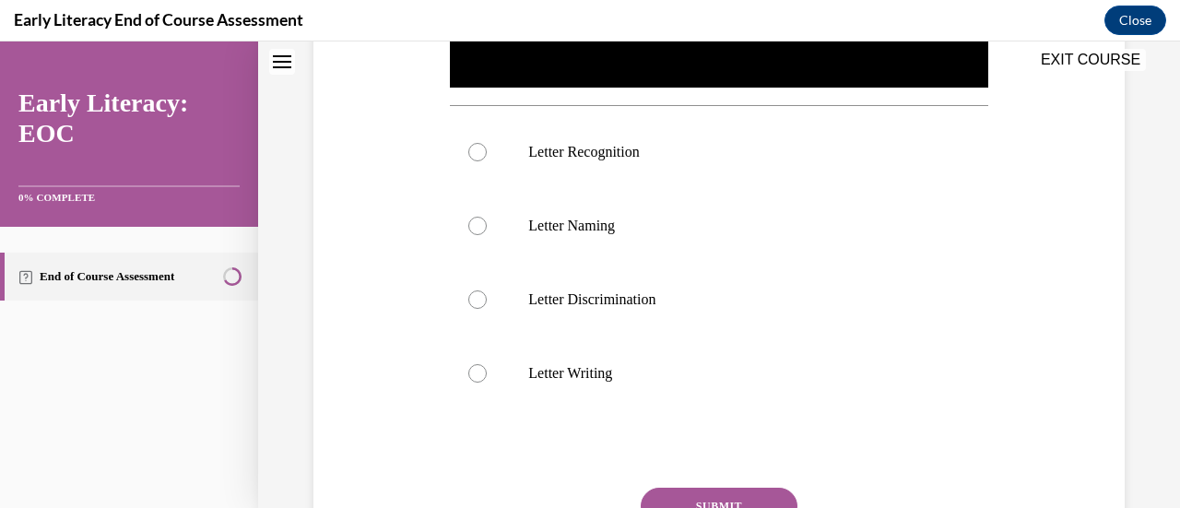
scroll to position [0, 0]
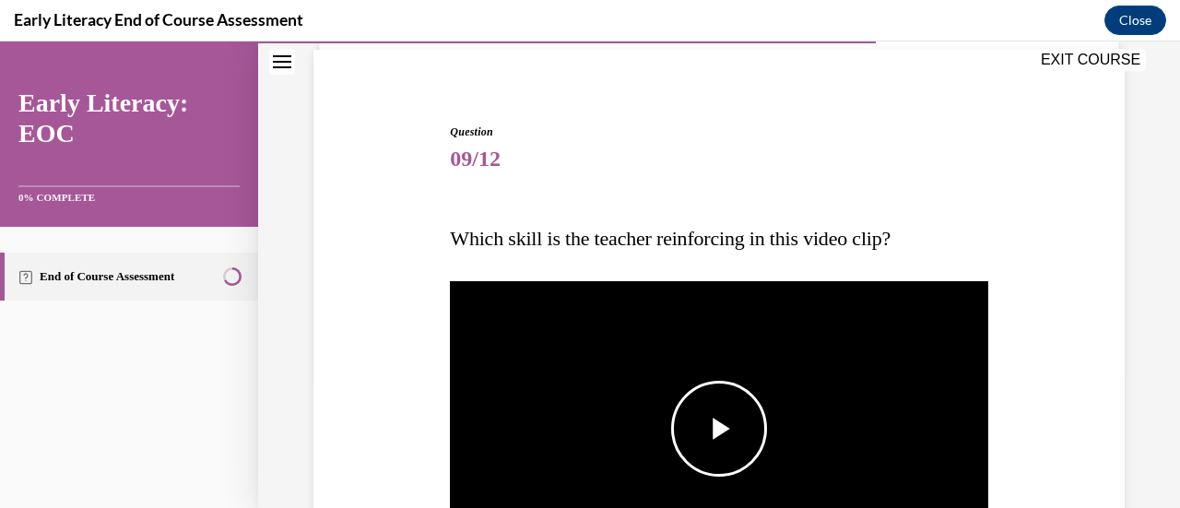
click at [719, 429] on span "Video player" at bounding box center [719, 429] width 0 height 0
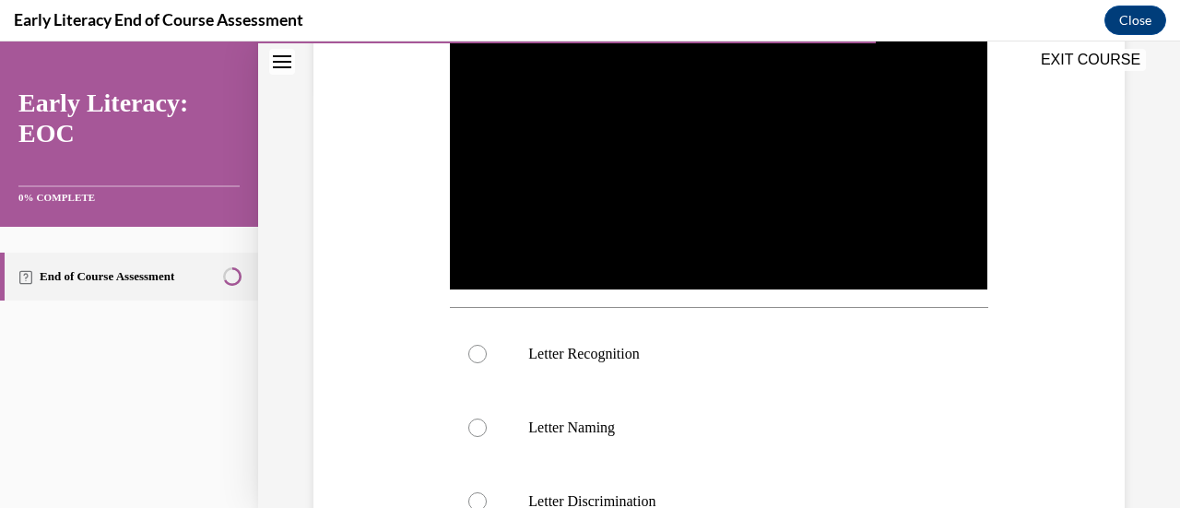
scroll to position [430, 0]
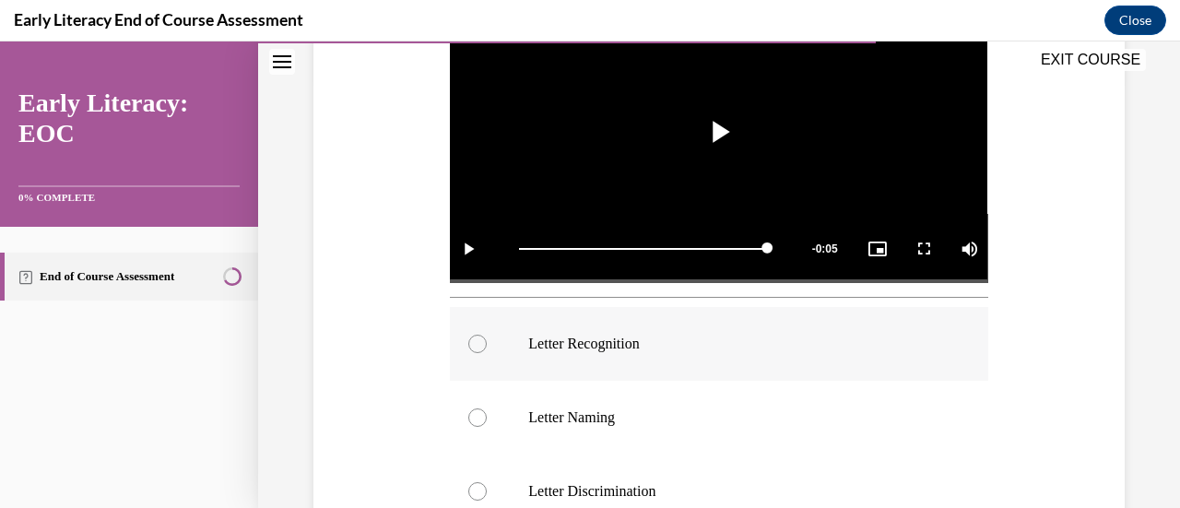
click at [477, 338] on div at bounding box center [477, 344] width 18 height 18
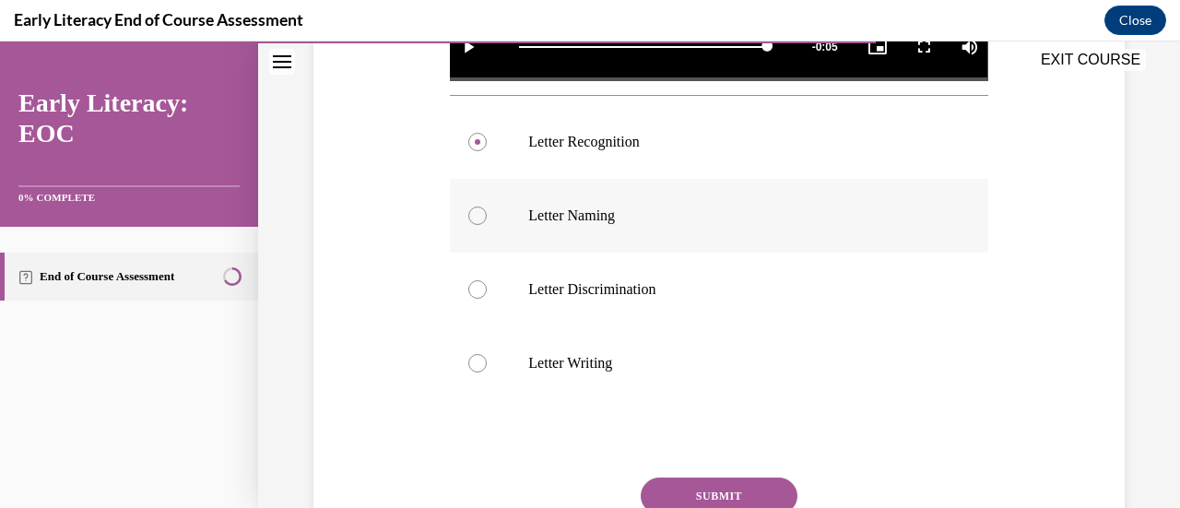
scroll to position [655, 0]
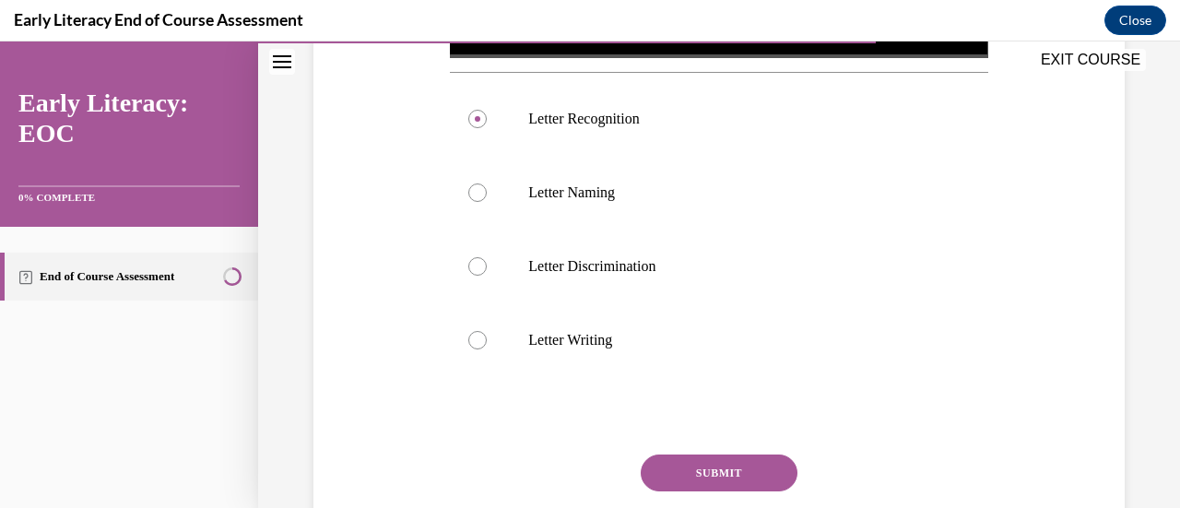
click at [663, 465] on button "SUBMIT" at bounding box center [719, 473] width 157 height 37
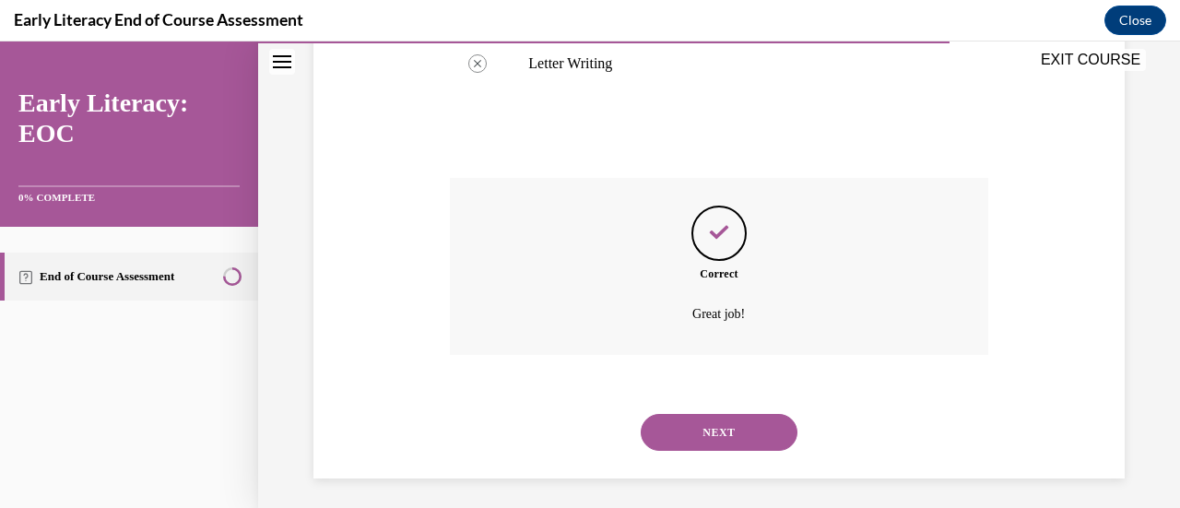
scroll to position [932, 0]
click at [683, 431] on button "NEXT" at bounding box center [719, 431] width 157 height 37
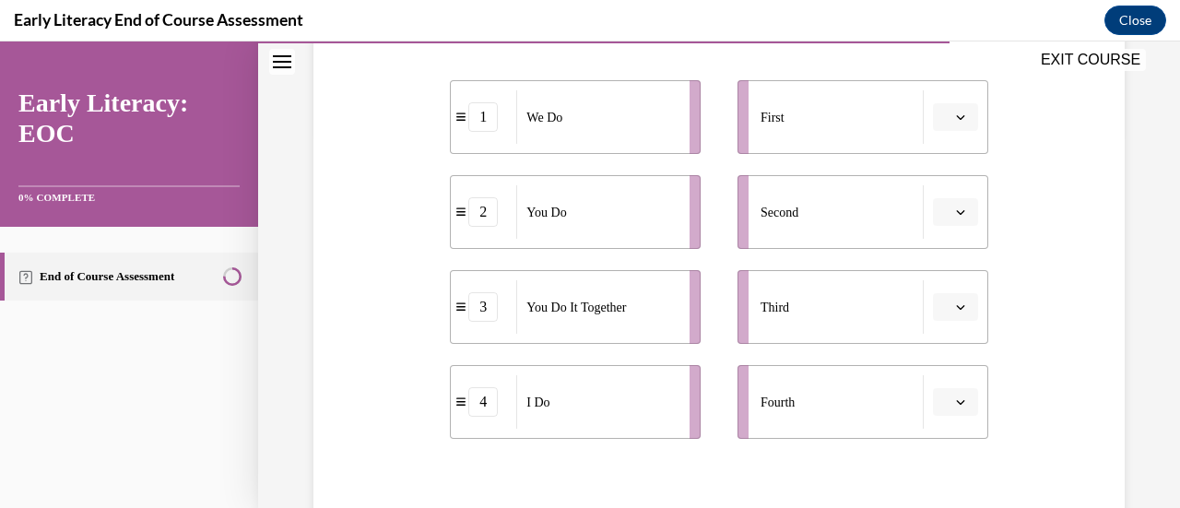
scroll to position [380, 0]
click at [955, 112] on span "button" at bounding box center [961, 113] width 13 height 13
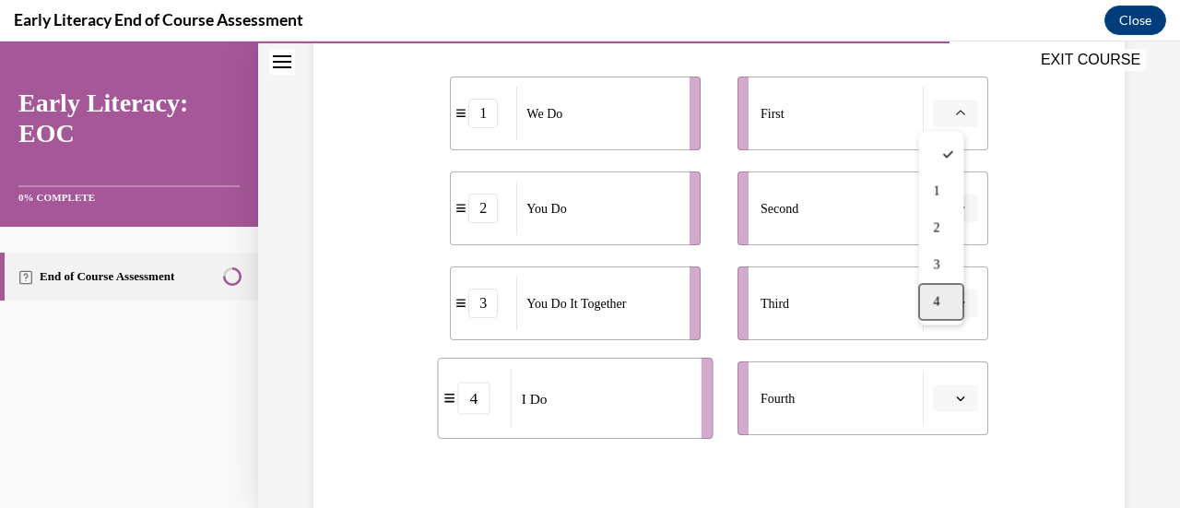
click at [943, 292] on div "4" at bounding box center [941, 301] width 45 height 37
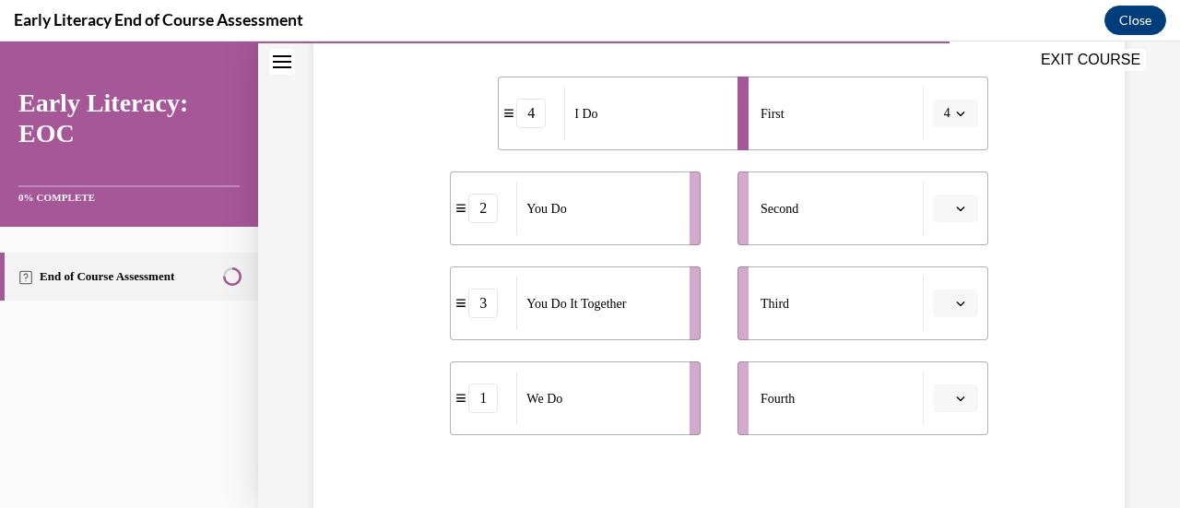
click at [949, 197] on button "button" at bounding box center [955, 209] width 45 height 28
click at [931, 281] on div "1" at bounding box center [941, 285] width 45 height 37
click at [956, 304] on icon "button" at bounding box center [960, 303] width 9 height 9
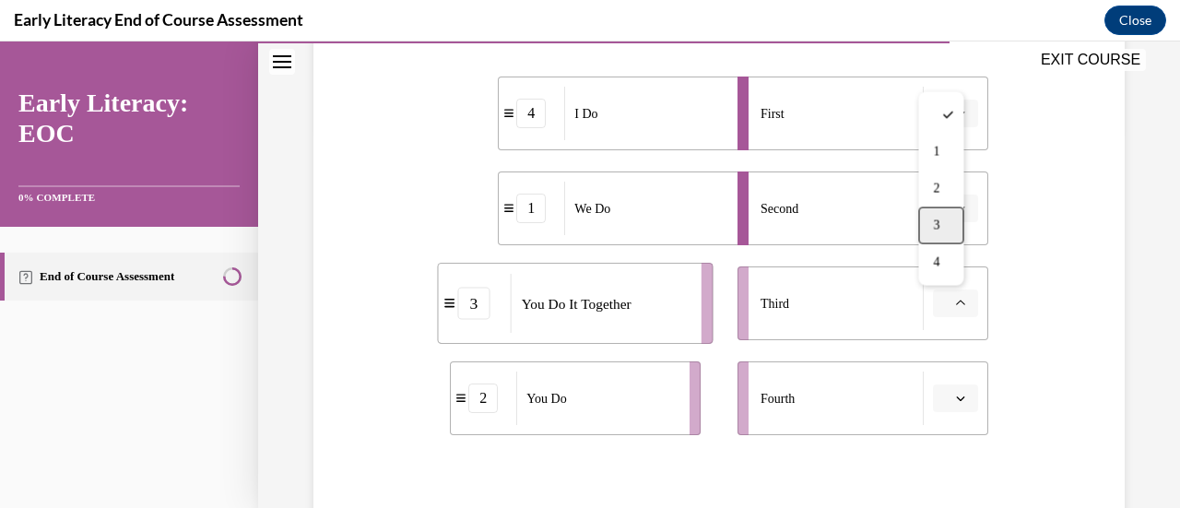
click at [944, 237] on div "3" at bounding box center [941, 226] width 45 height 37
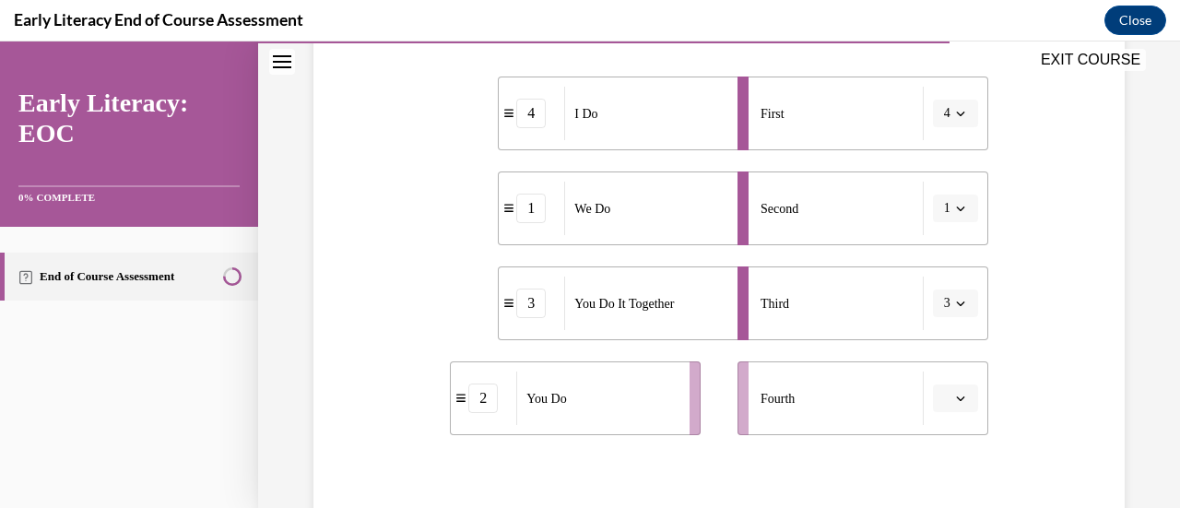
click at [956, 396] on icon "button" at bounding box center [960, 398] width 9 height 9
click at [946, 279] on div "2" at bounding box center [941, 284] width 45 height 37
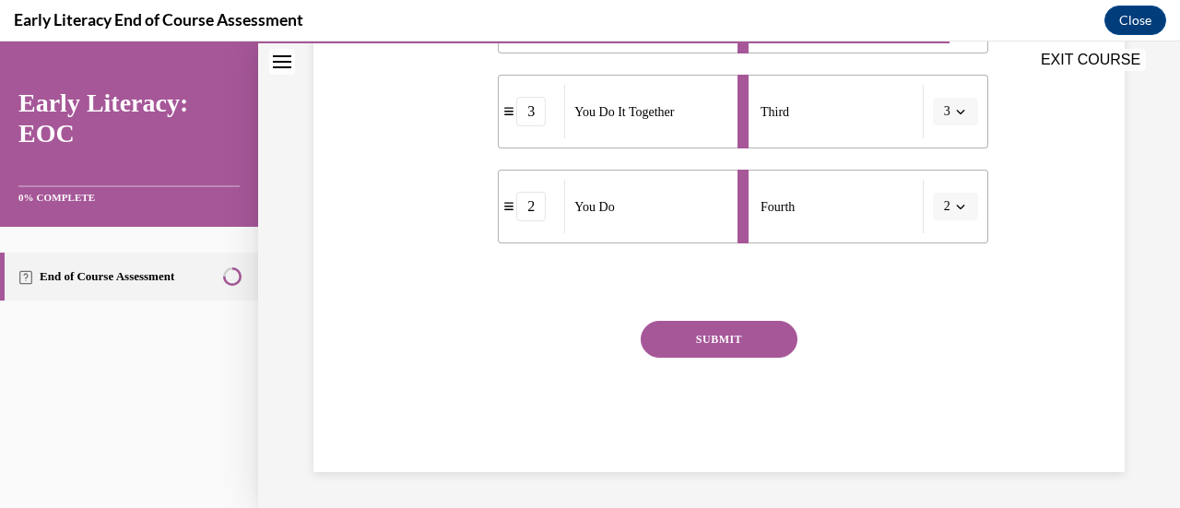
click at [764, 344] on button "SUBMIT" at bounding box center [719, 339] width 157 height 37
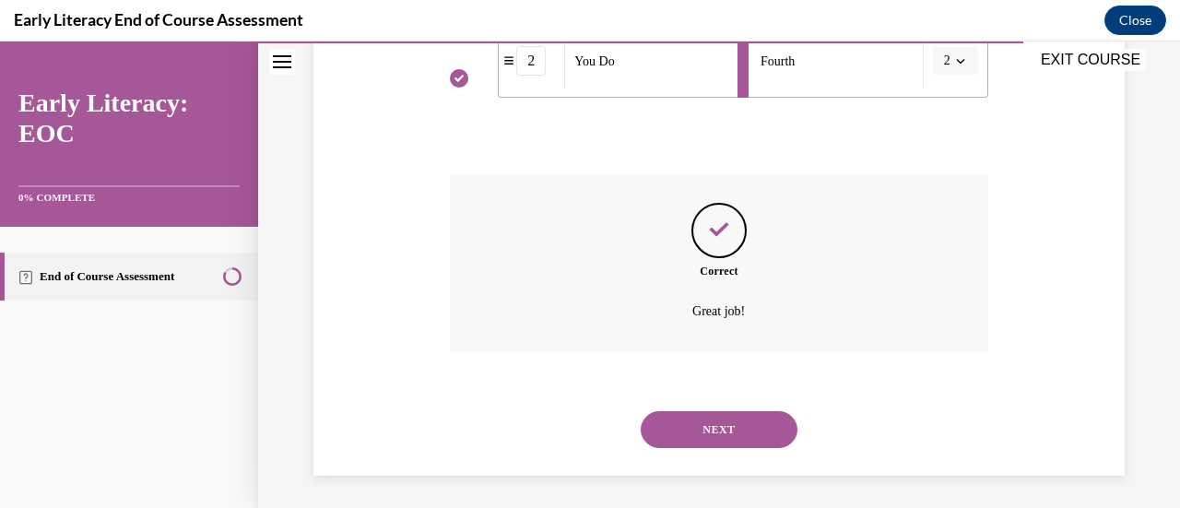
scroll to position [721, 0]
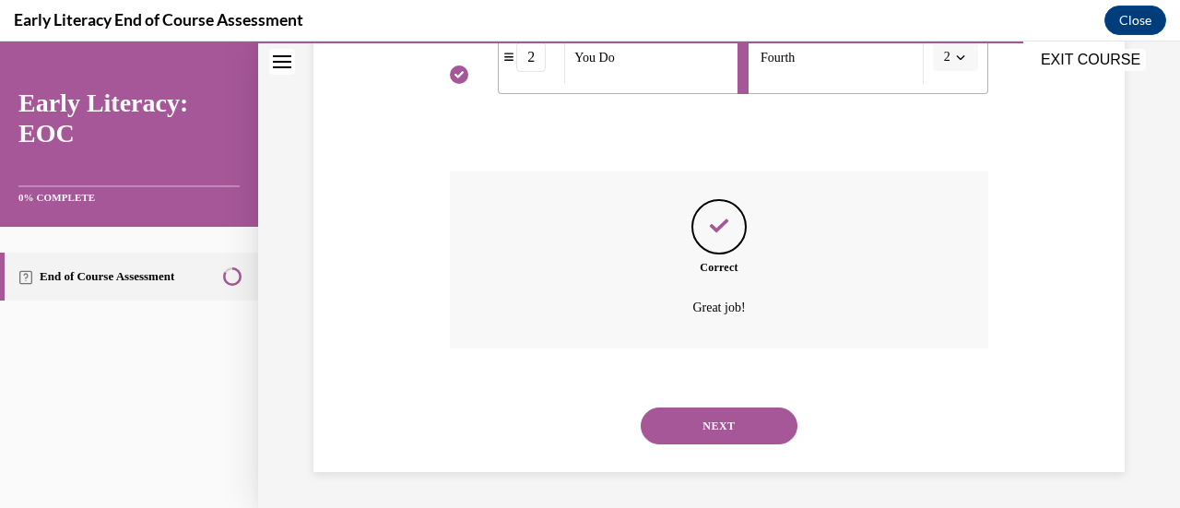
click at [705, 423] on button "NEXT" at bounding box center [719, 426] width 157 height 37
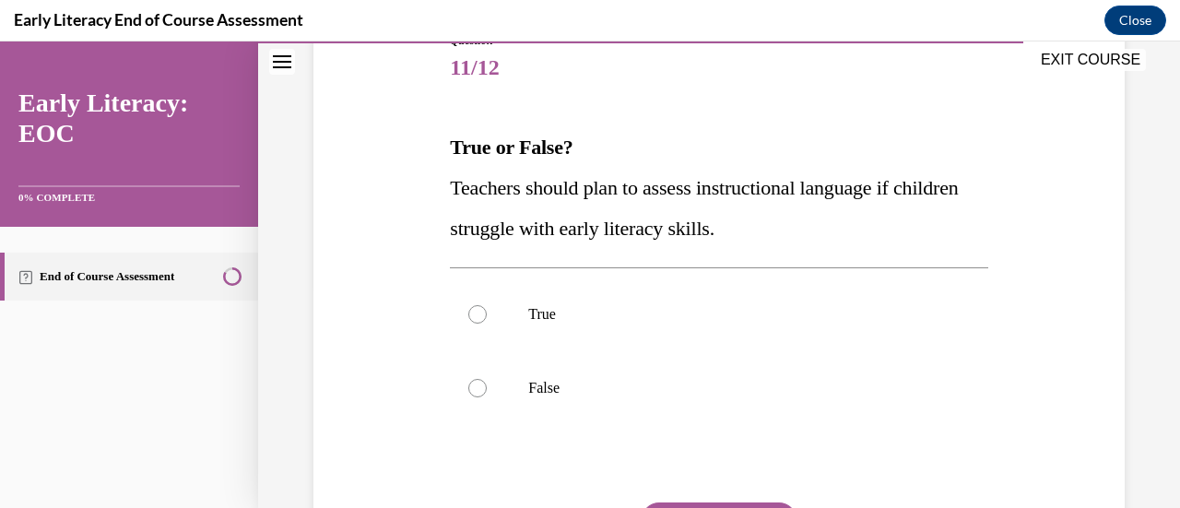
scroll to position [225, 0]
click at [478, 305] on div at bounding box center [477, 313] width 18 height 18
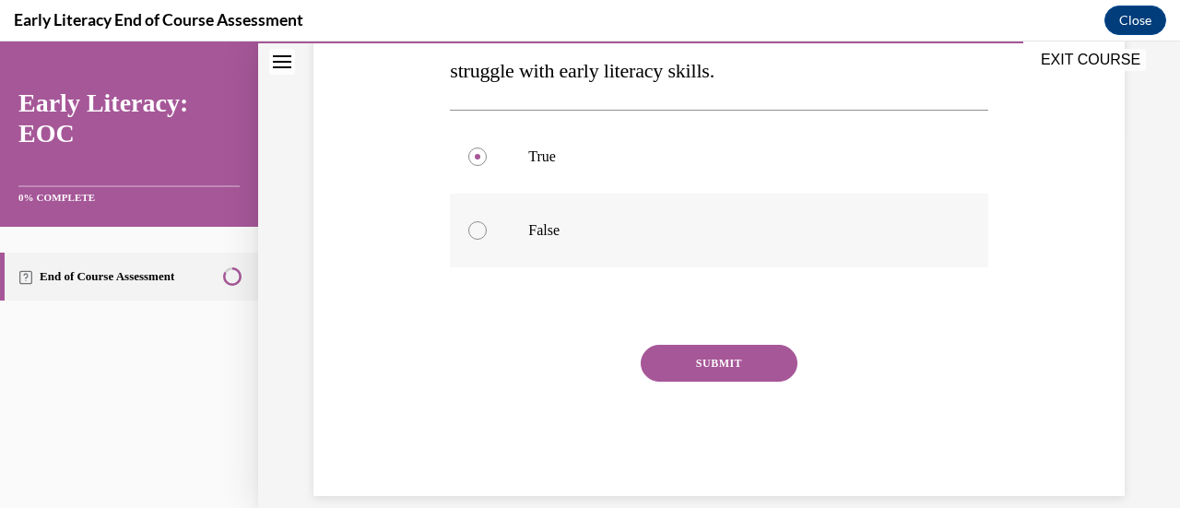
scroll to position [406, 0]
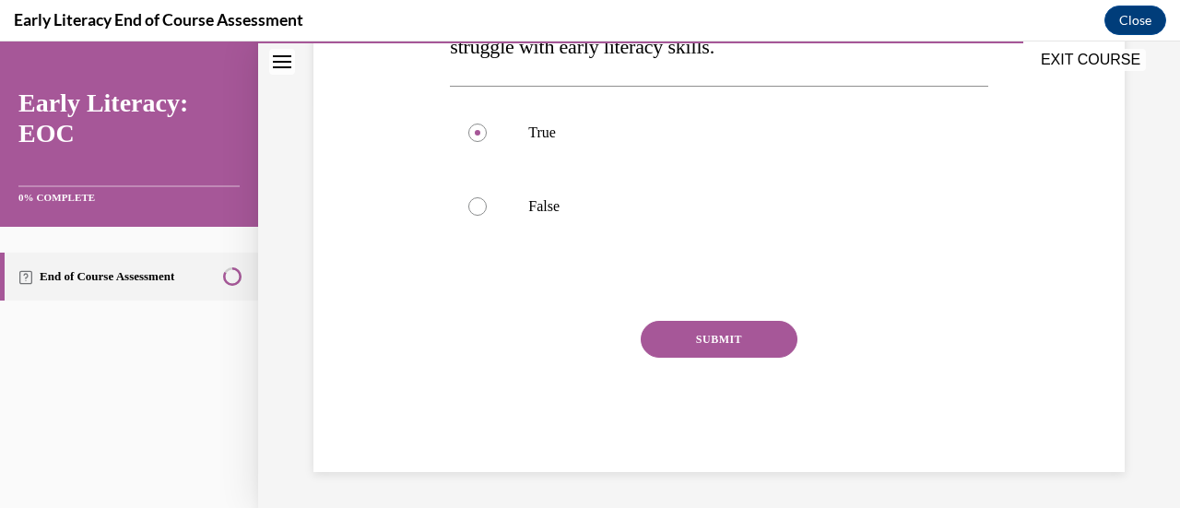
click at [695, 332] on button "SUBMIT" at bounding box center [719, 339] width 157 height 37
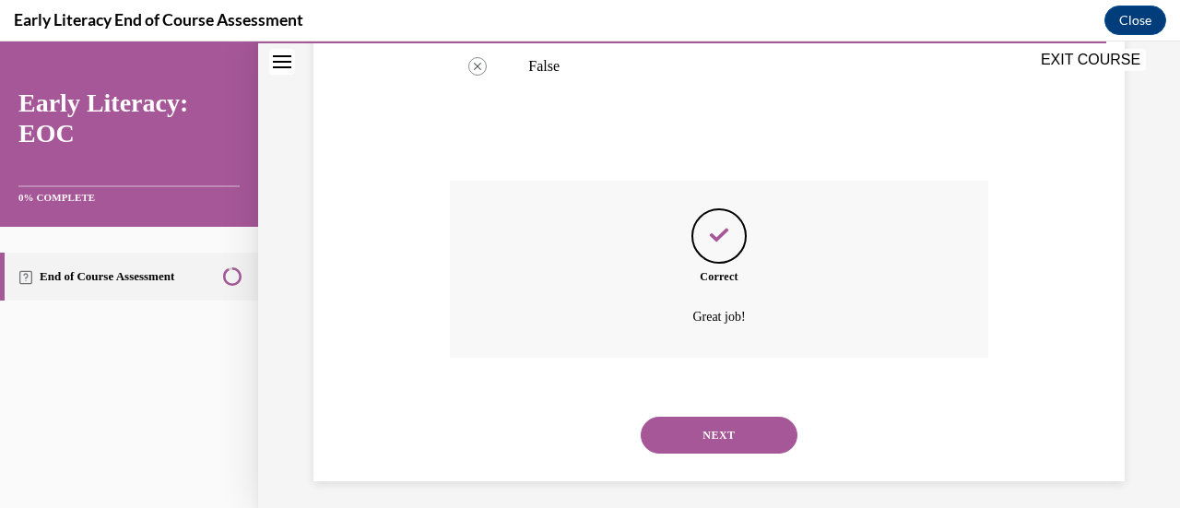
scroll to position [555, 0]
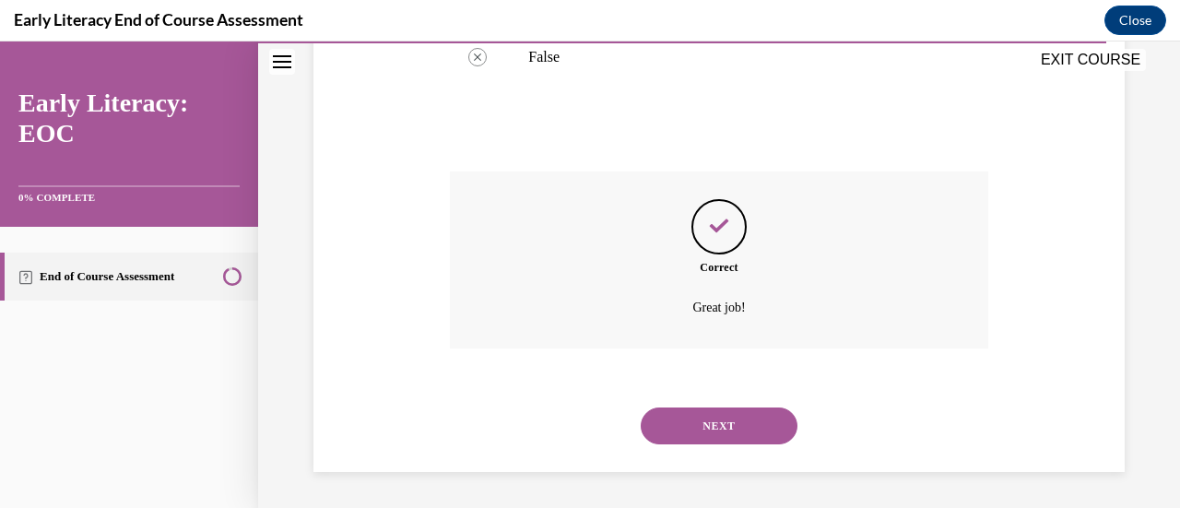
click at [668, 419] on button "NEXT" at bounding box center [719, 426] width 157 height 37
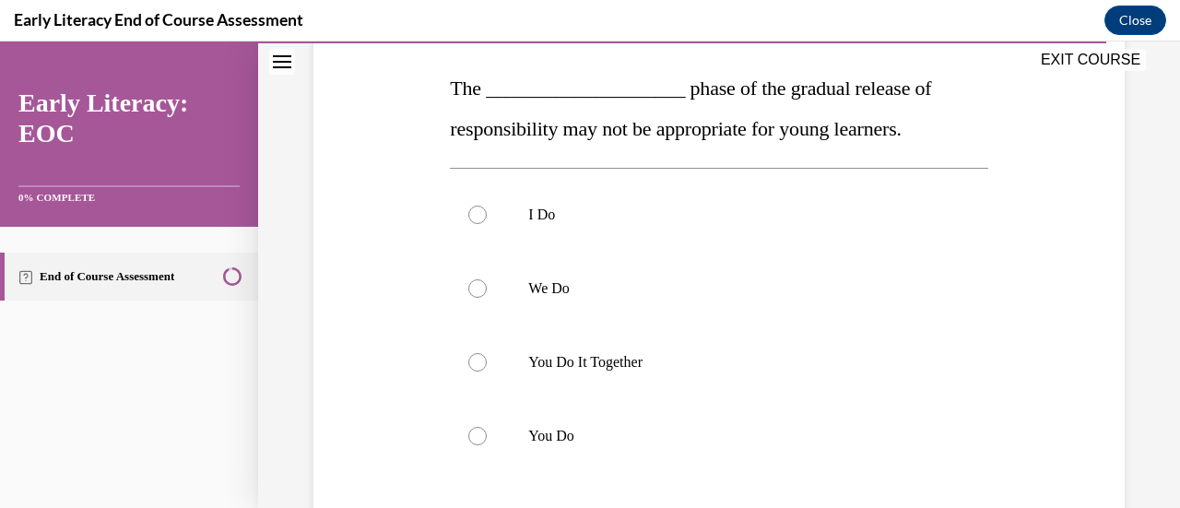
scroll to position [285, 0]
click at [480, 437] on div at bounding box center [477, 434] width 18 height 18
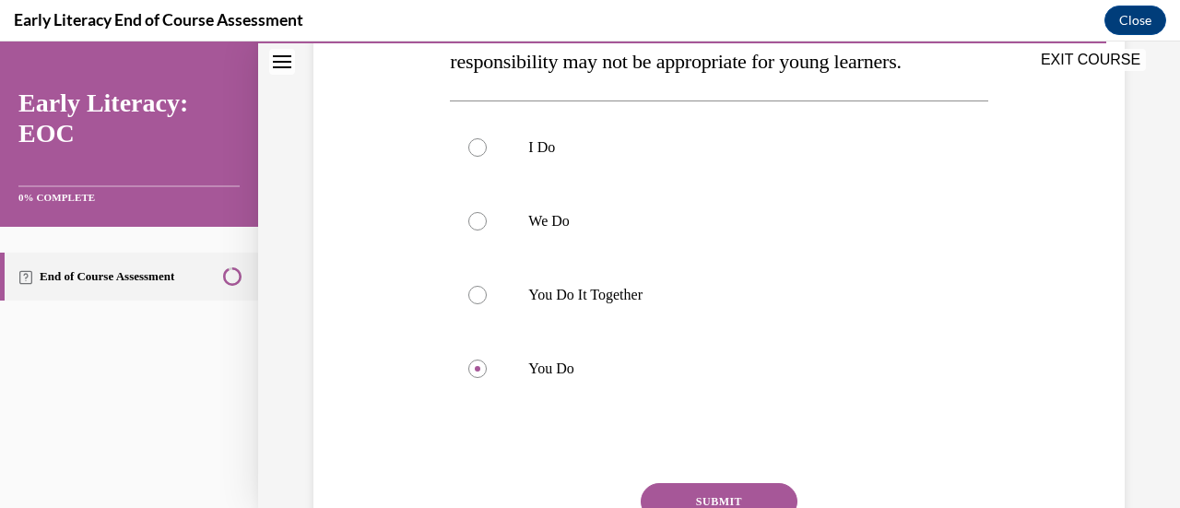
click at [657, 498] on button "SUBMIT" at bounding box center [719, 501] width 157 height 37
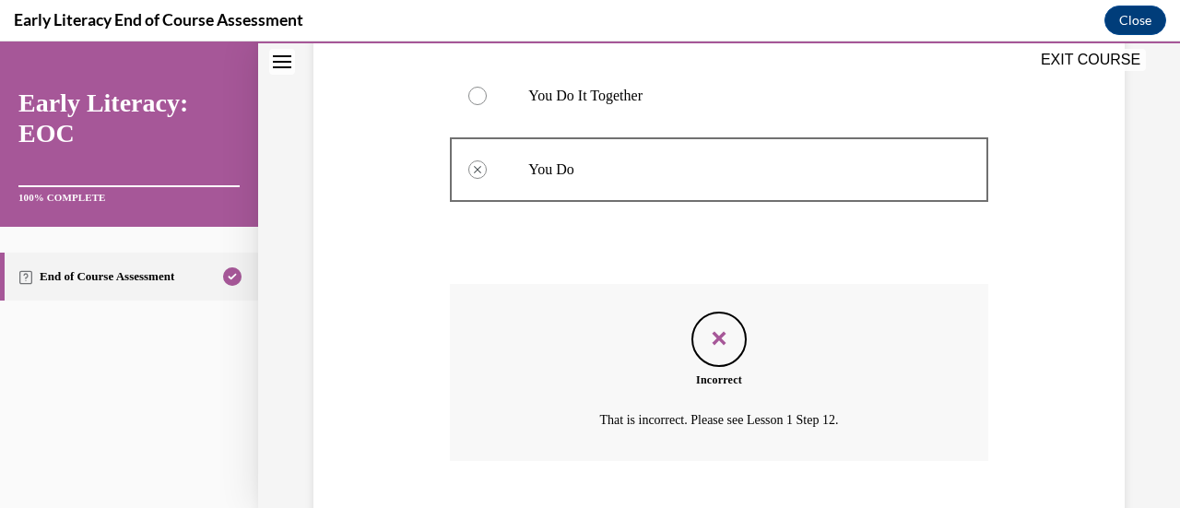
scroll to position [662, 0]
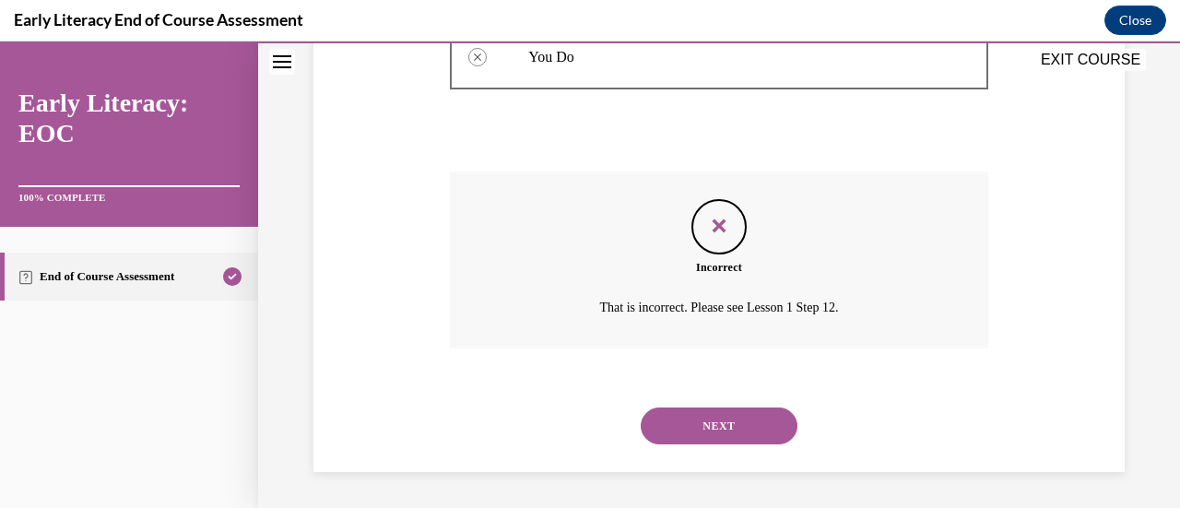
click at [697, 419] on button "NEXT" at bounding box center [719, 426] width 157 height 37
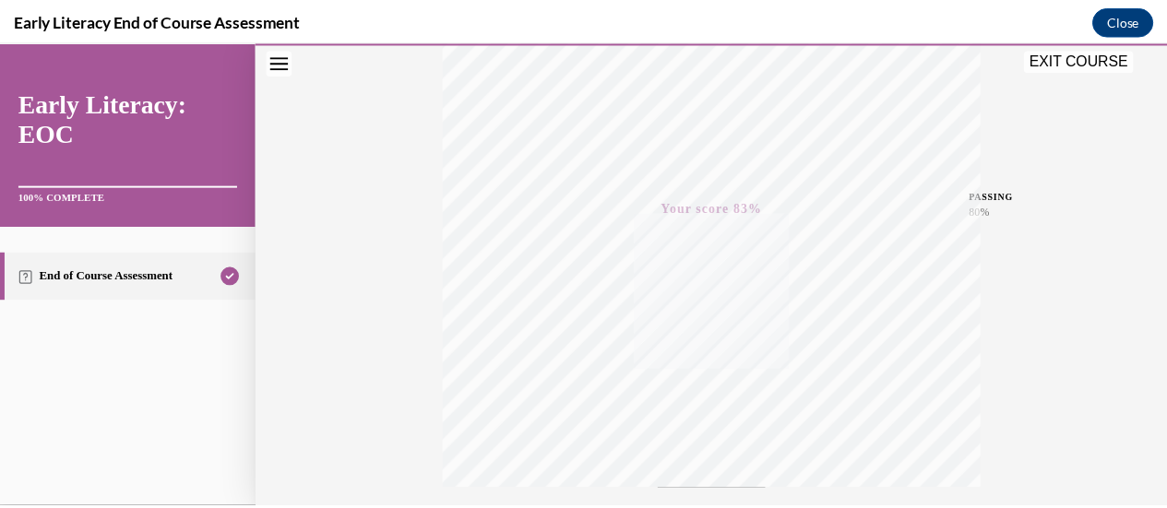
scroll to position [332, 0]
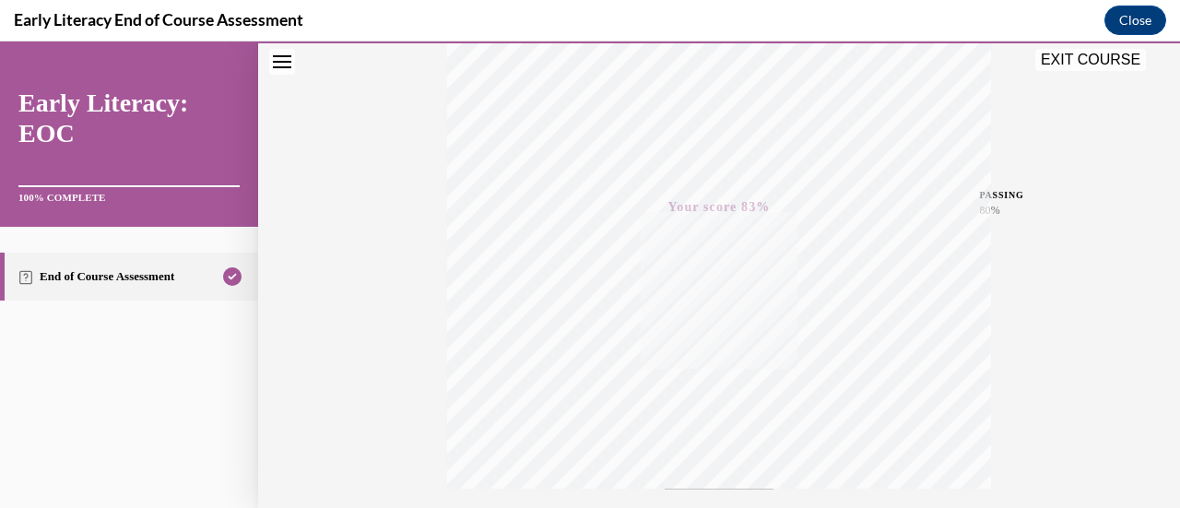
click at [1082, 59] on button "EXIT COURSE" at bounding box center [1091, 60] width 111 height 22
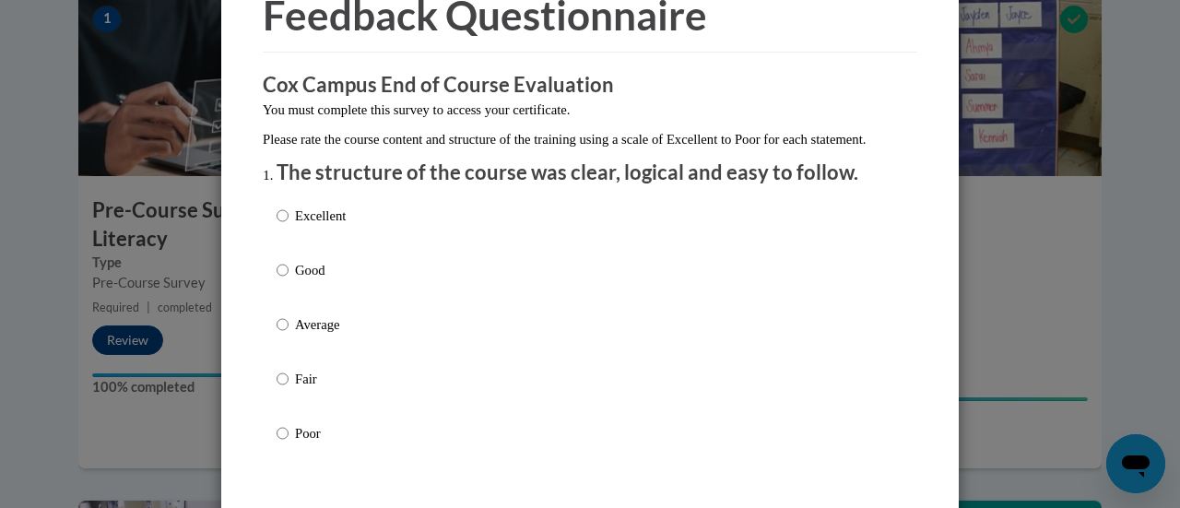
scroll to position [100, 0]
click at [277, 225] on input "Excellent" at bounding box center [283, 215] width 12 height 20
radio input "true"
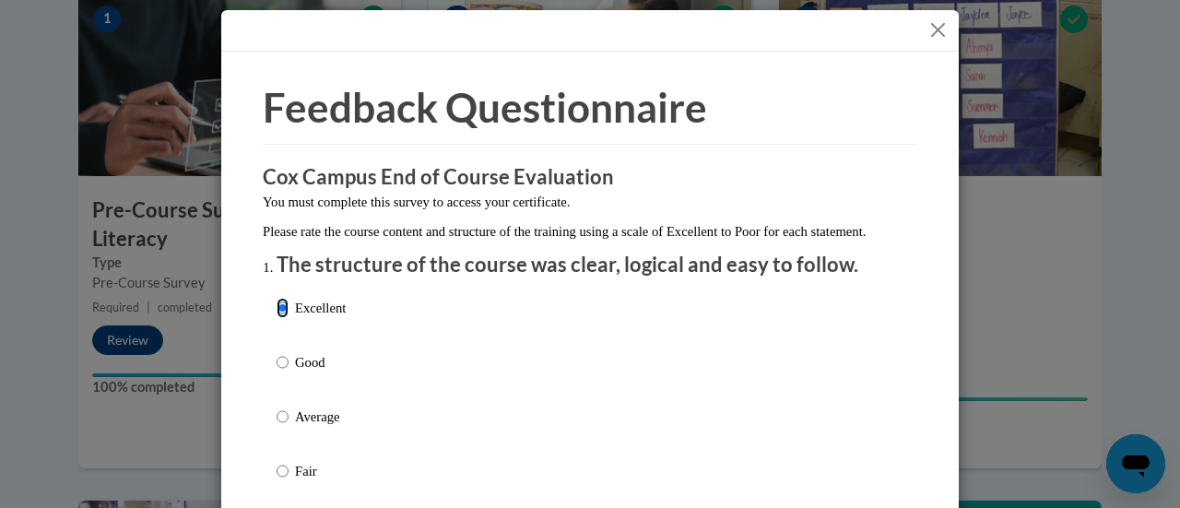
scroll to position [0, 0]
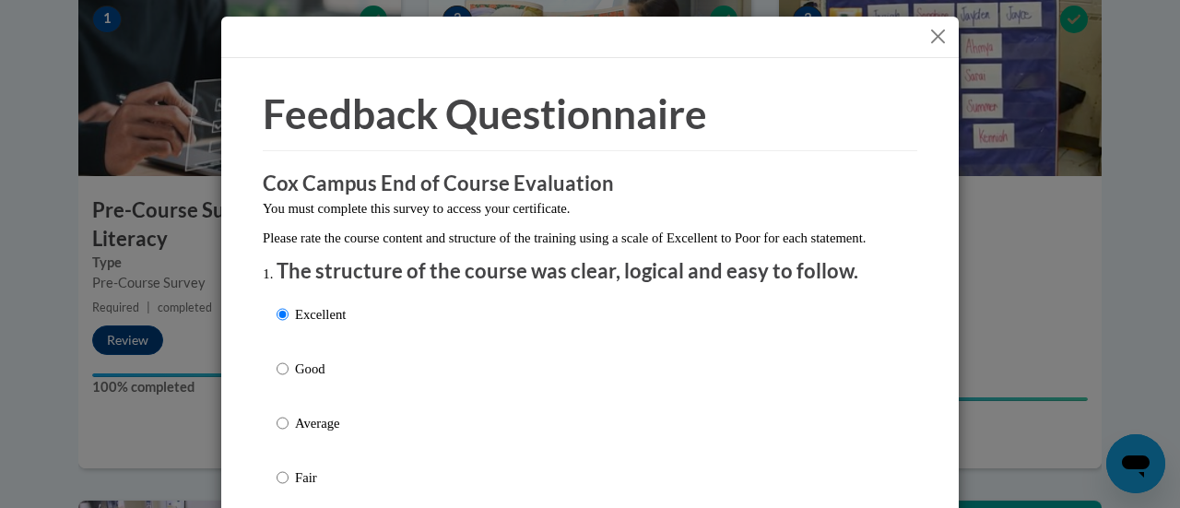
click at [932, 33] on button "Close" at bounding box center [938, 36] width 23 height 23
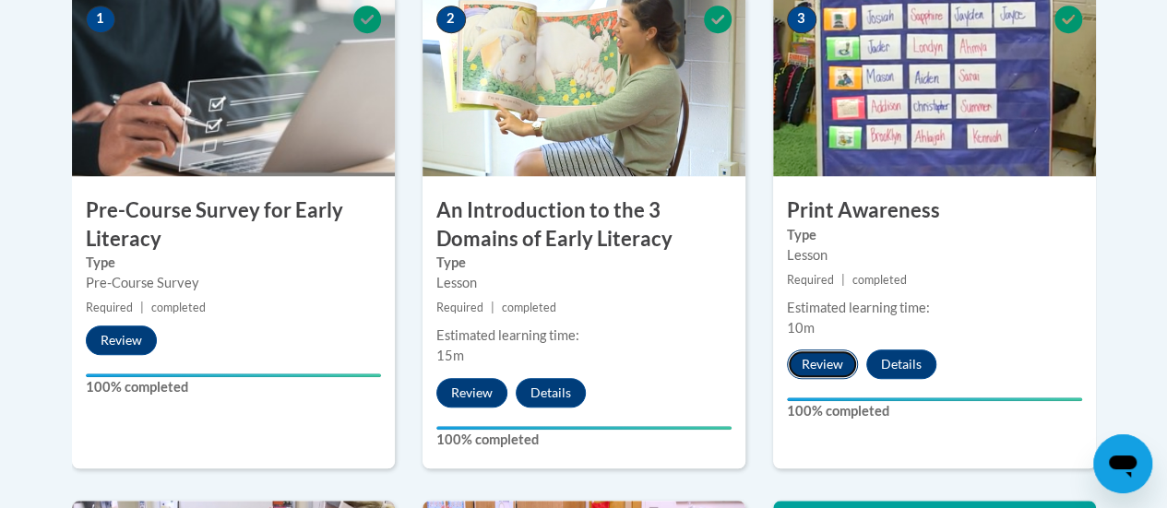
click at [817, 355] on button "Review" at bounding box center [822, 365] width 71 height 30
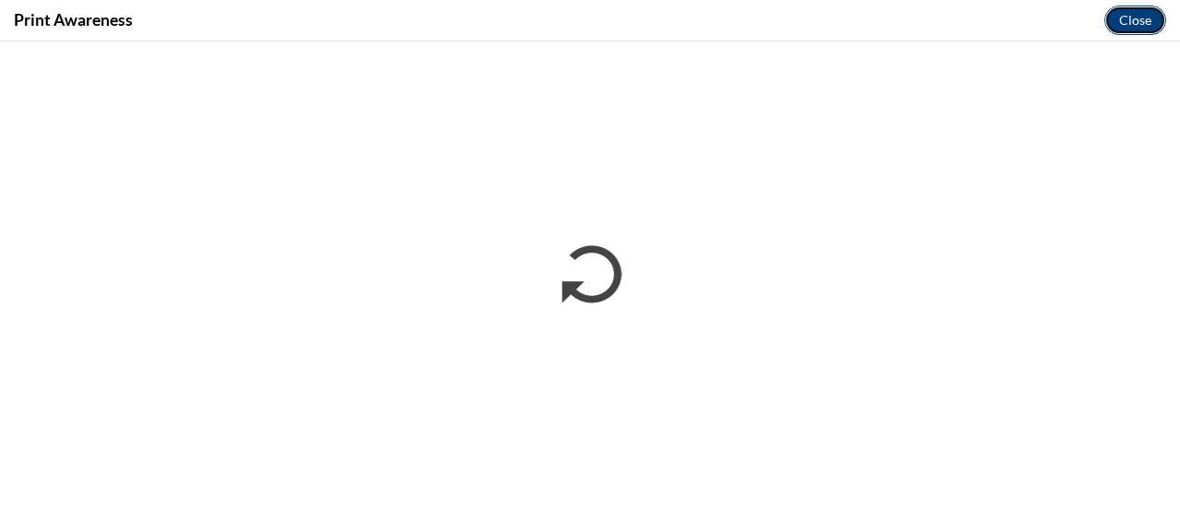
click at [1123, 14] on button "Close" at bounding box center [1136, 21] width 62 height 30
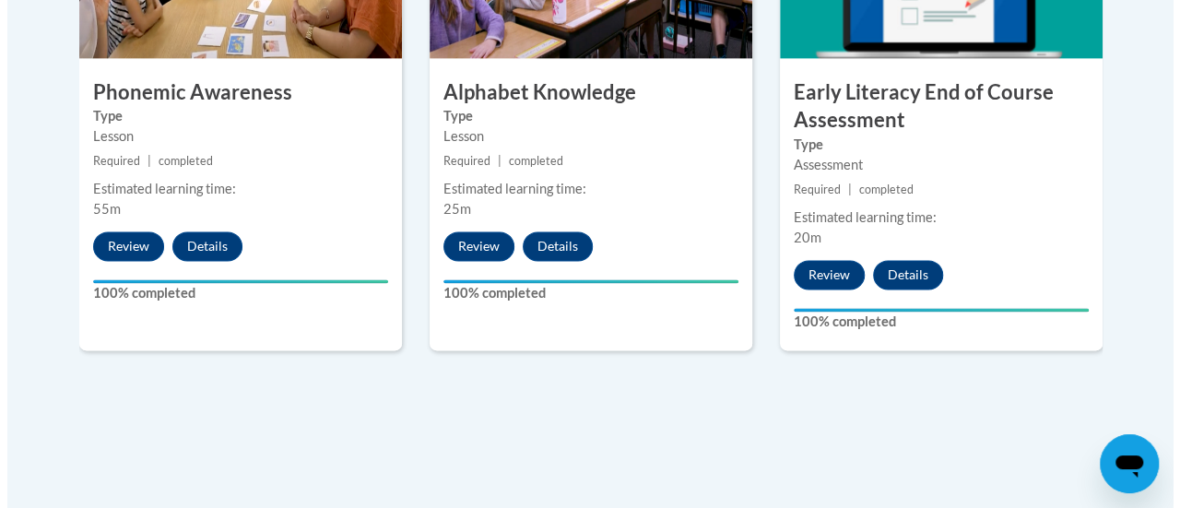
scroll to position [1257, 0]
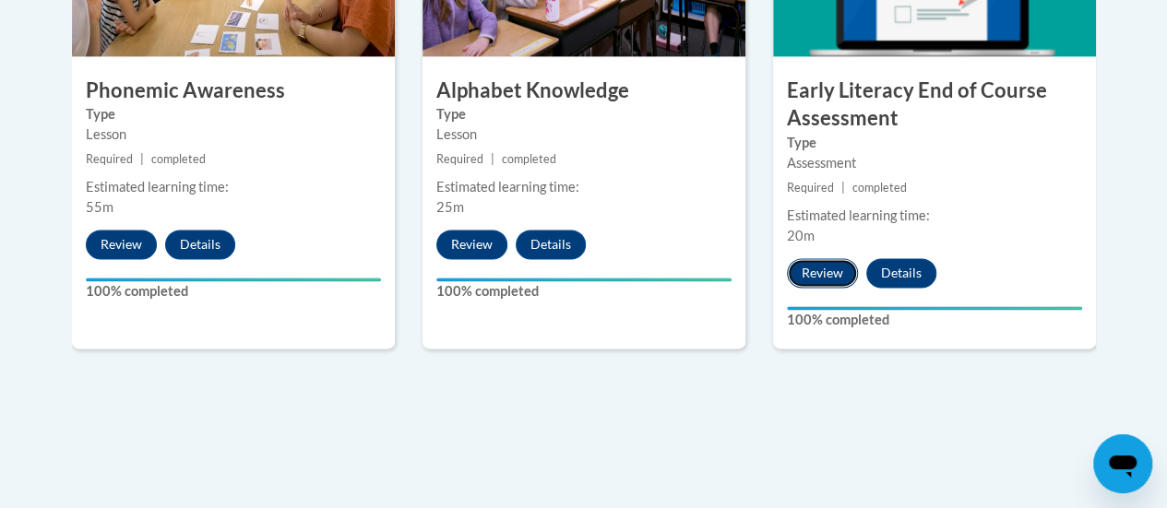
click at [815, 260] on button "Review" at bounding box center [822, 273] width 71 height 30
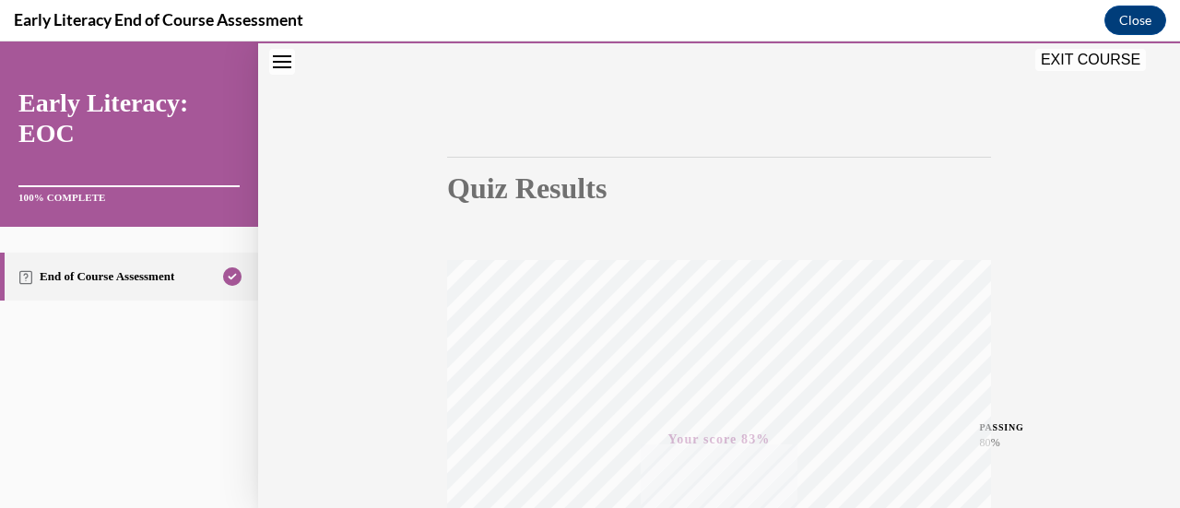
scroll to position [0, 0]
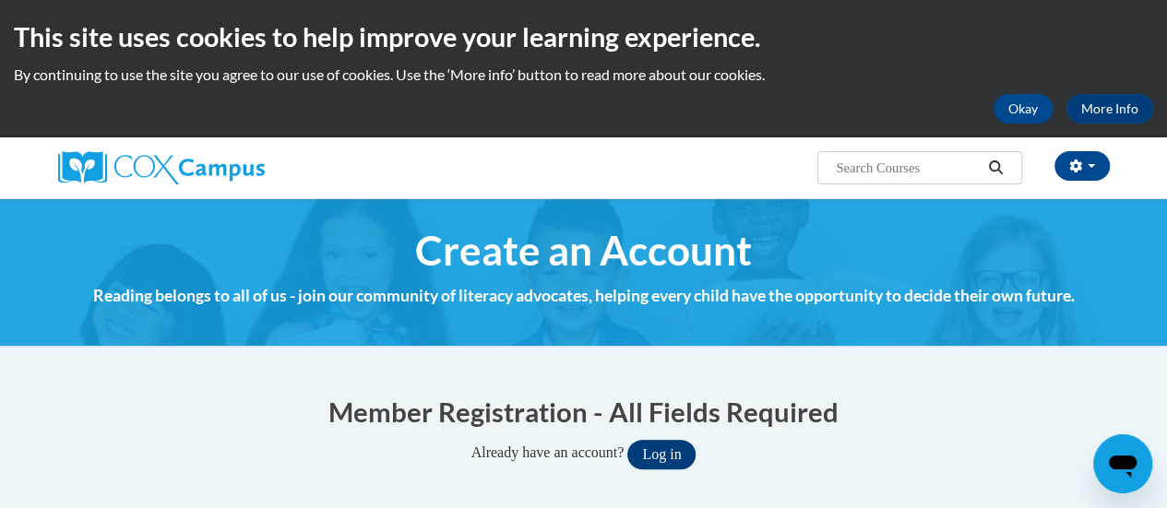
type input "rosemary.mason@rusd.org"
click at [683, 461] on button "Log in" at bounding box center [661, 455] width 68 height 30
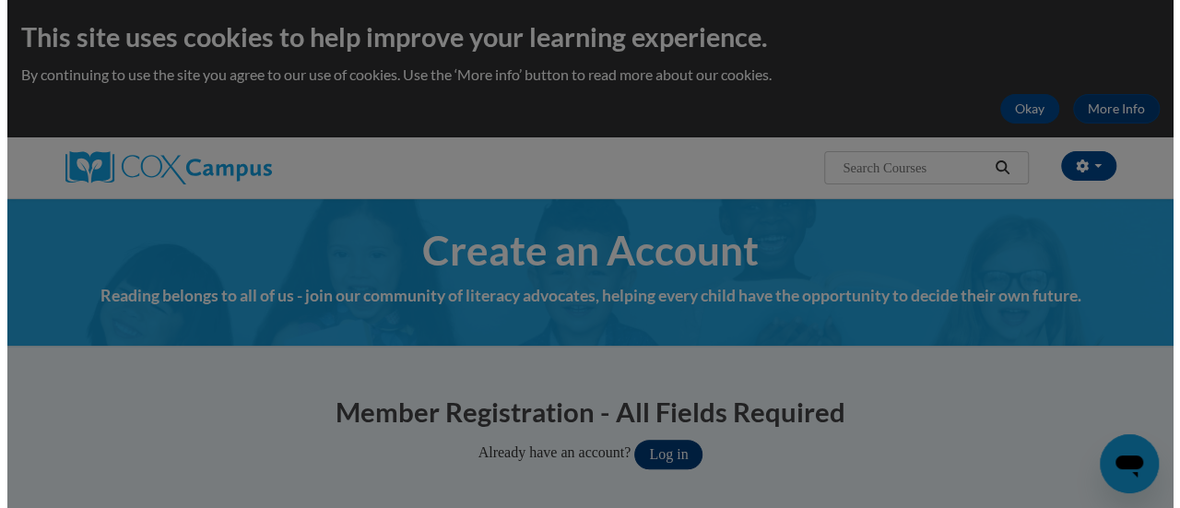
scroll to position [144, 0]
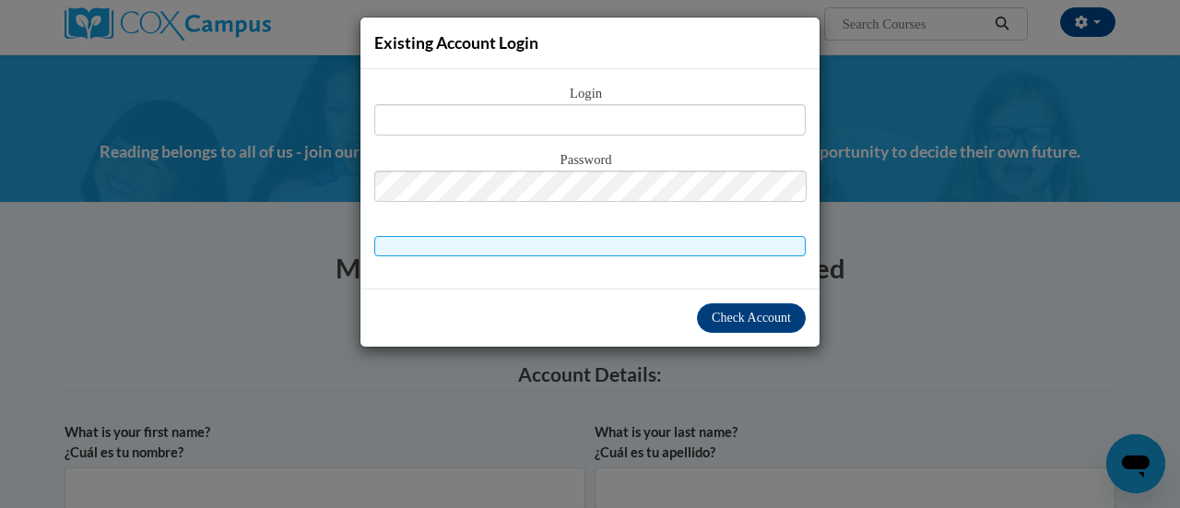
click at [683, 461] on div "Existing Account Login Login Password" at bounding box center [590, 254] width 1180 height 508
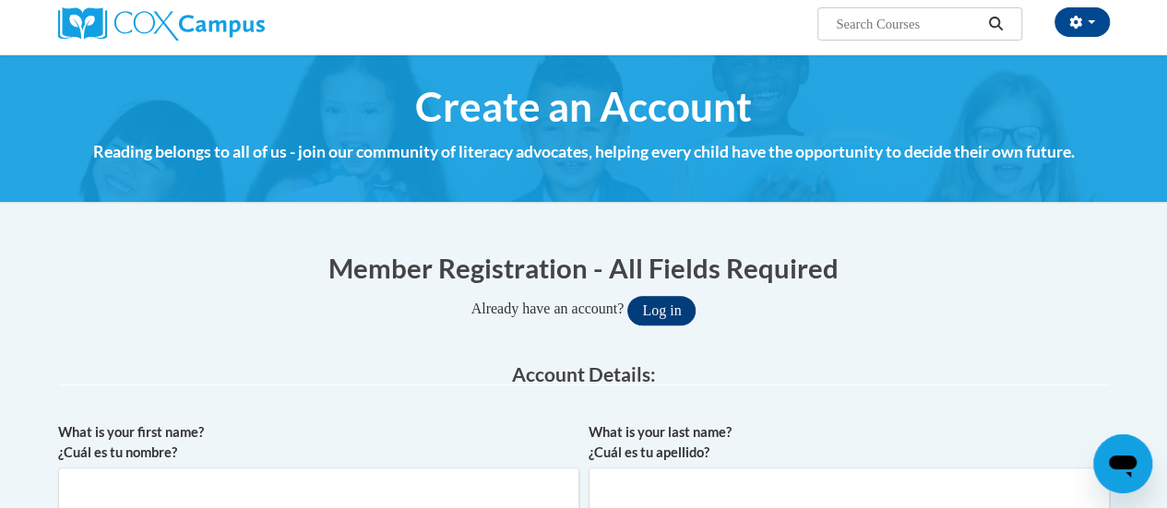
click at [683, 461] on span "What is your last name? ¿Cuál es tu apellido?" at bounding box center [848, 466] width 521 height 88
click at [671, 311] on button "Log in" at bounding box center [661, 311] width 68 height 30
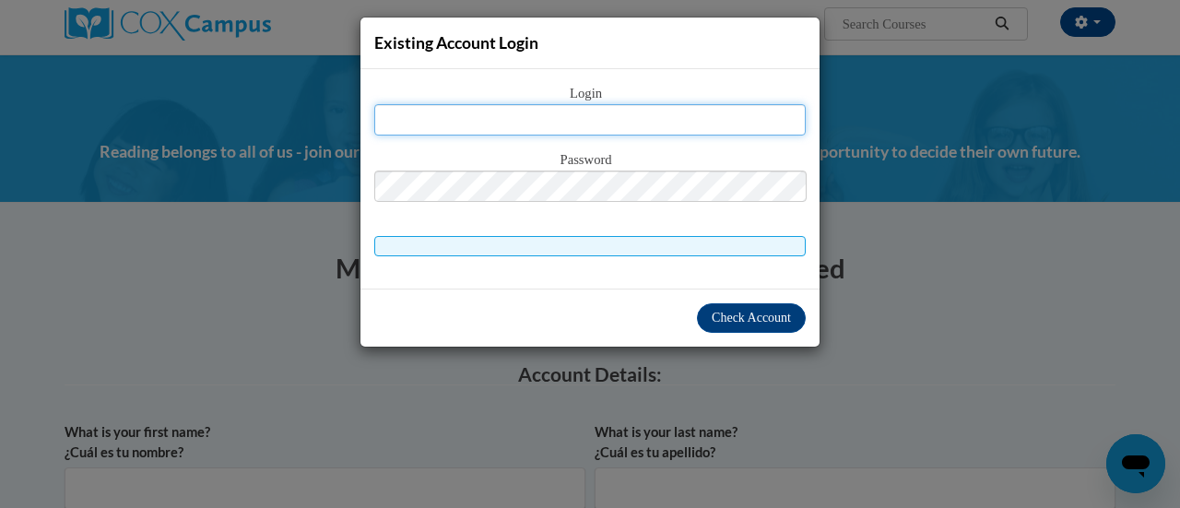
click at [670, 113] on input "text" at bounding box center [590, 119] width 432 height 31
type input "rosemary.mason@rusd.org"
click at [646, 117] on input "rosemary.mason@rusd.org" at bounding box center [590, 119] width 432 height 31
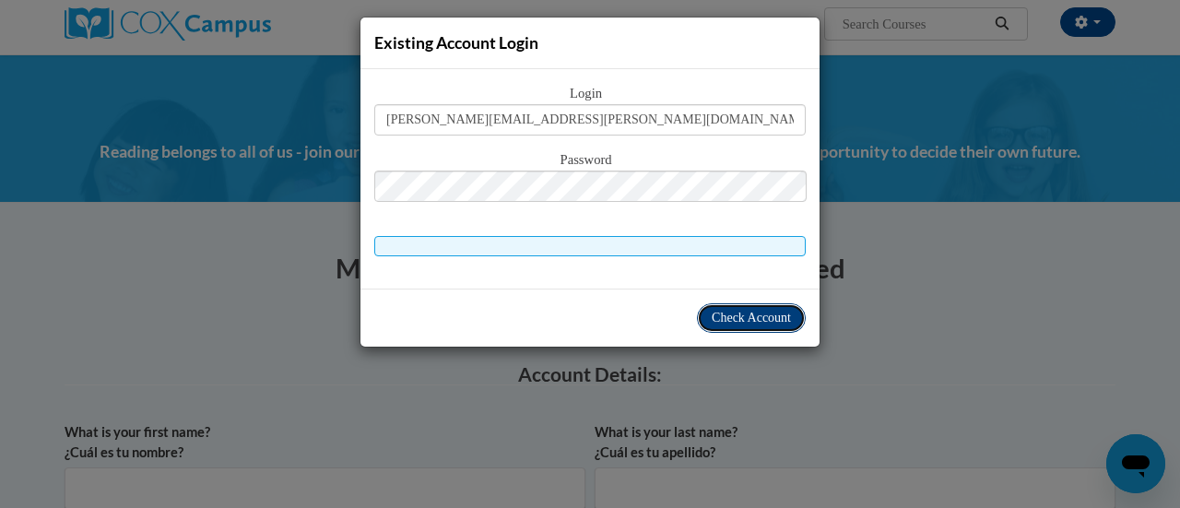
click at [734, 314] on span "Check Account" at bounding box center [751, 318] width 79 height 14
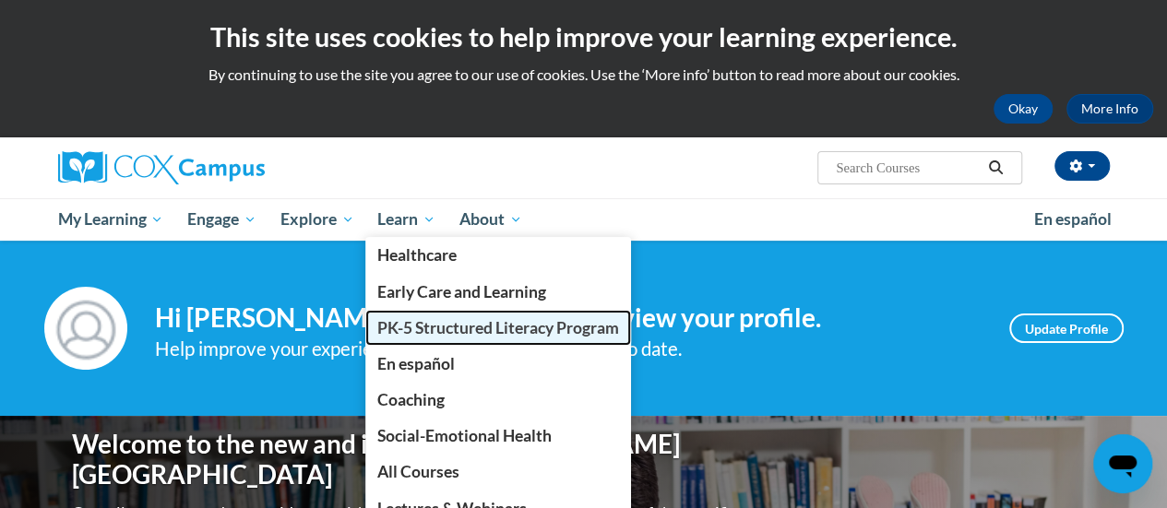
click at [427, 319] on span "PK-5 Structured Literacy Program" at bounding box center [498, 327] width 242 height 19
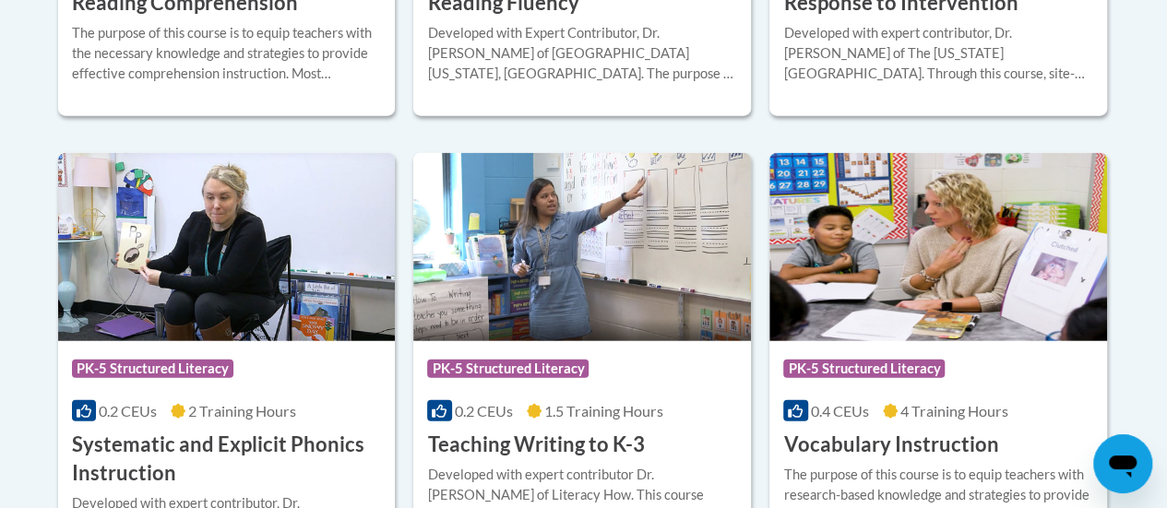
scroll to position [1965, 0]
